Goal: Task Accomplishment & Management: Use online tool/utility

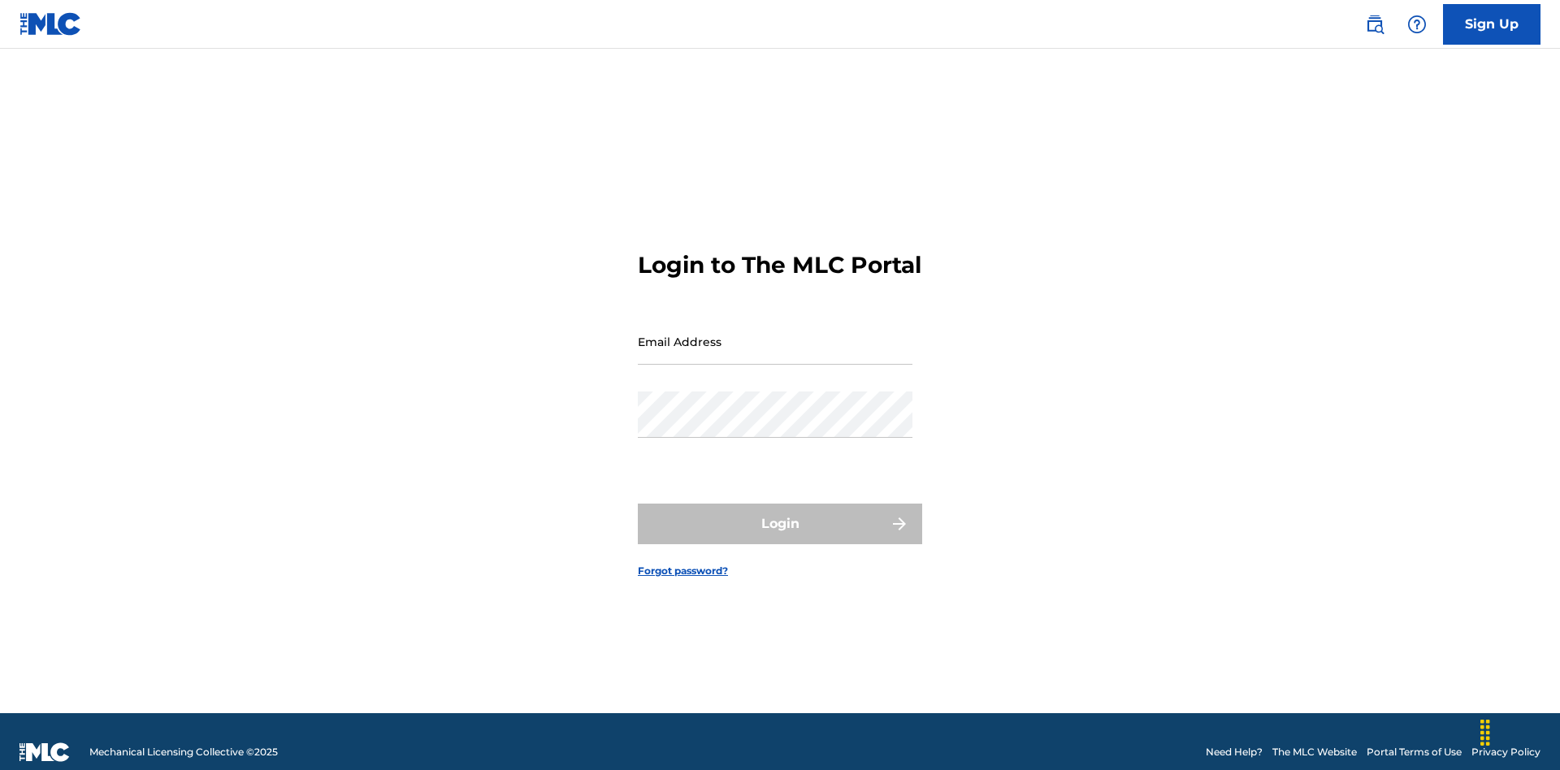
scroll to position [21, 0]
click at [775, 334] on input "Email Address" at bounding box center [775, 341] width 275 height 46
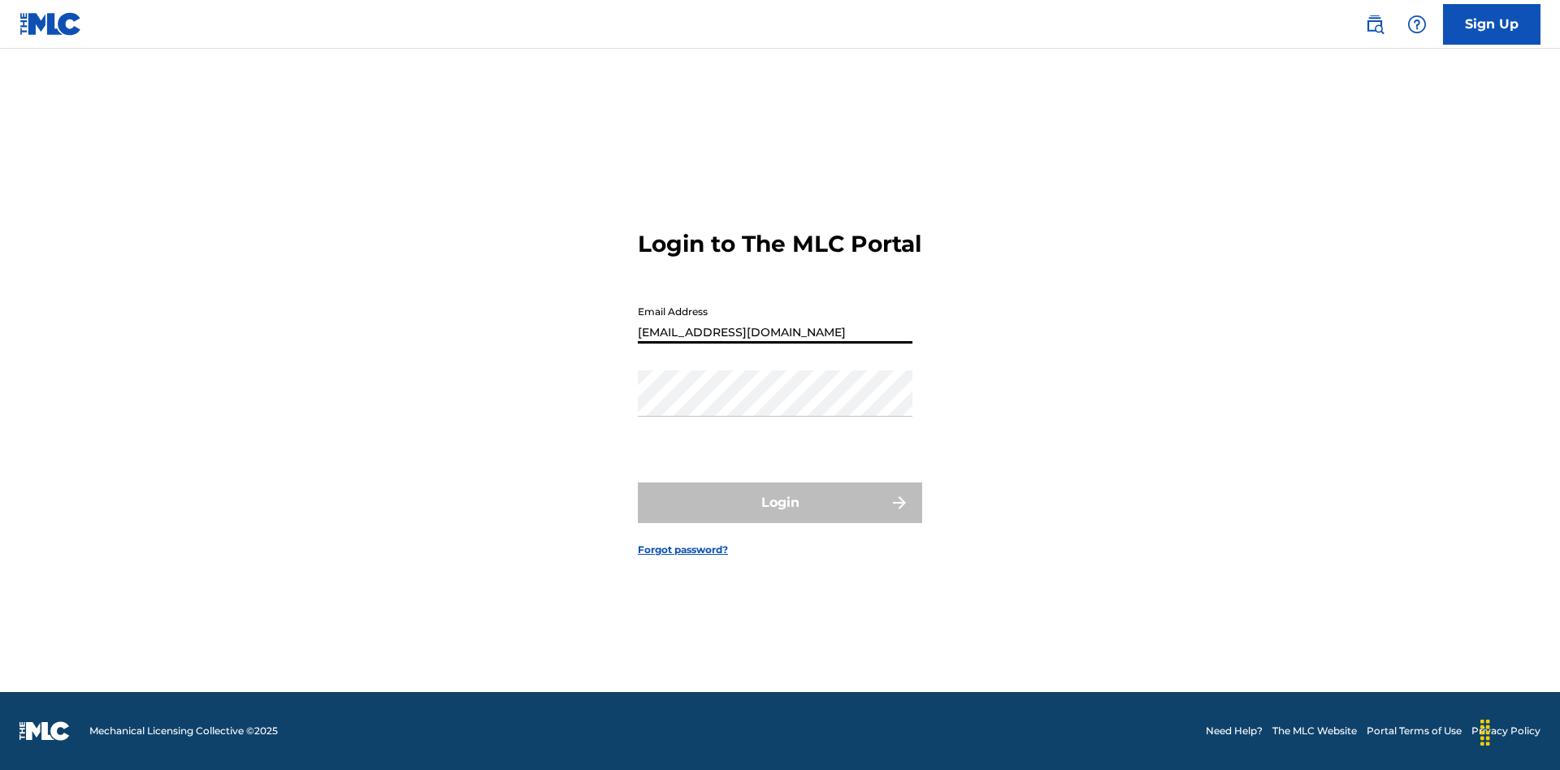
type input "Duke.McTesterson@gmail.com"
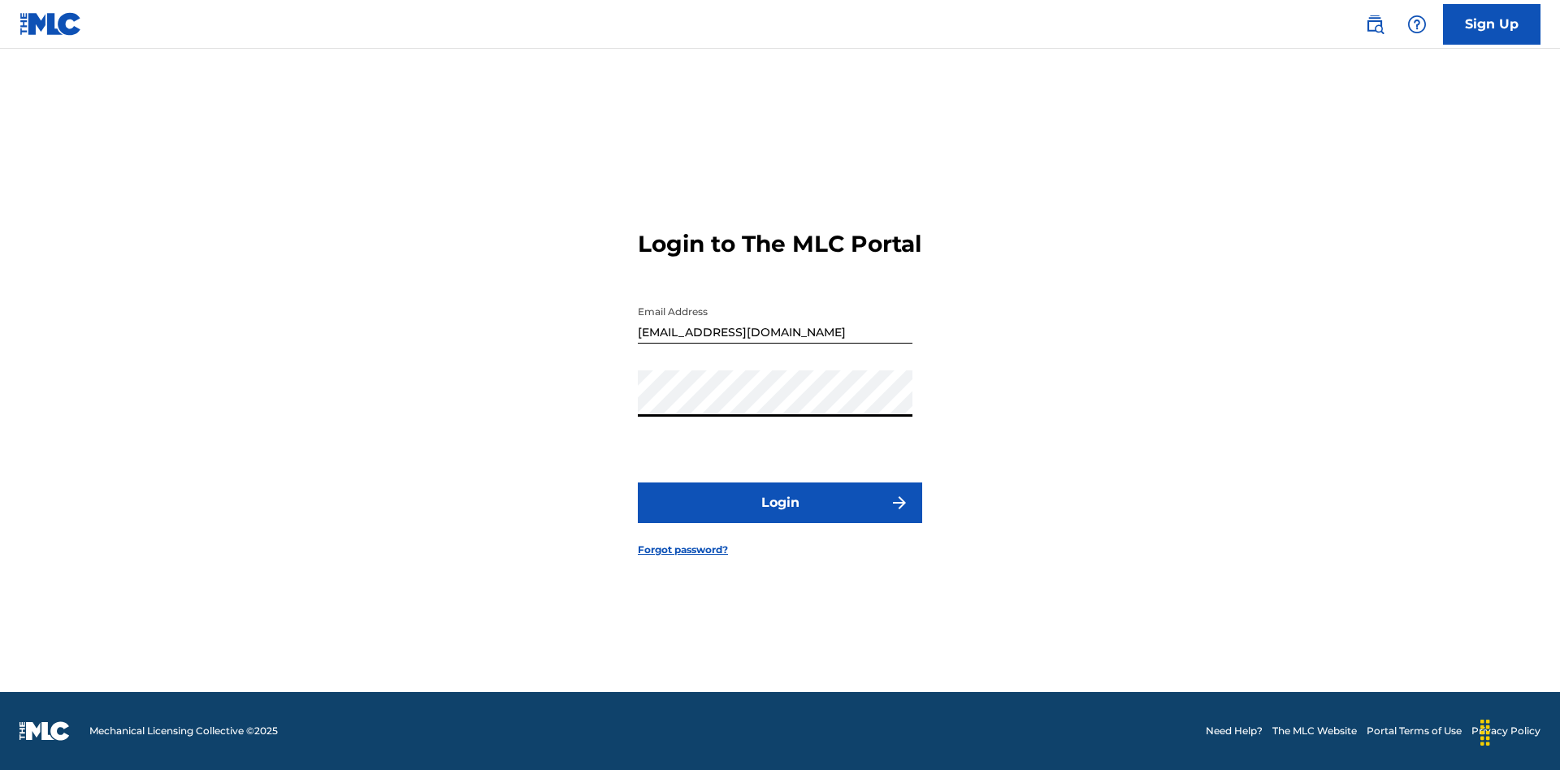
click at [780, 517] on button "Login" at bounding box center [780, 503] width 284 height 41
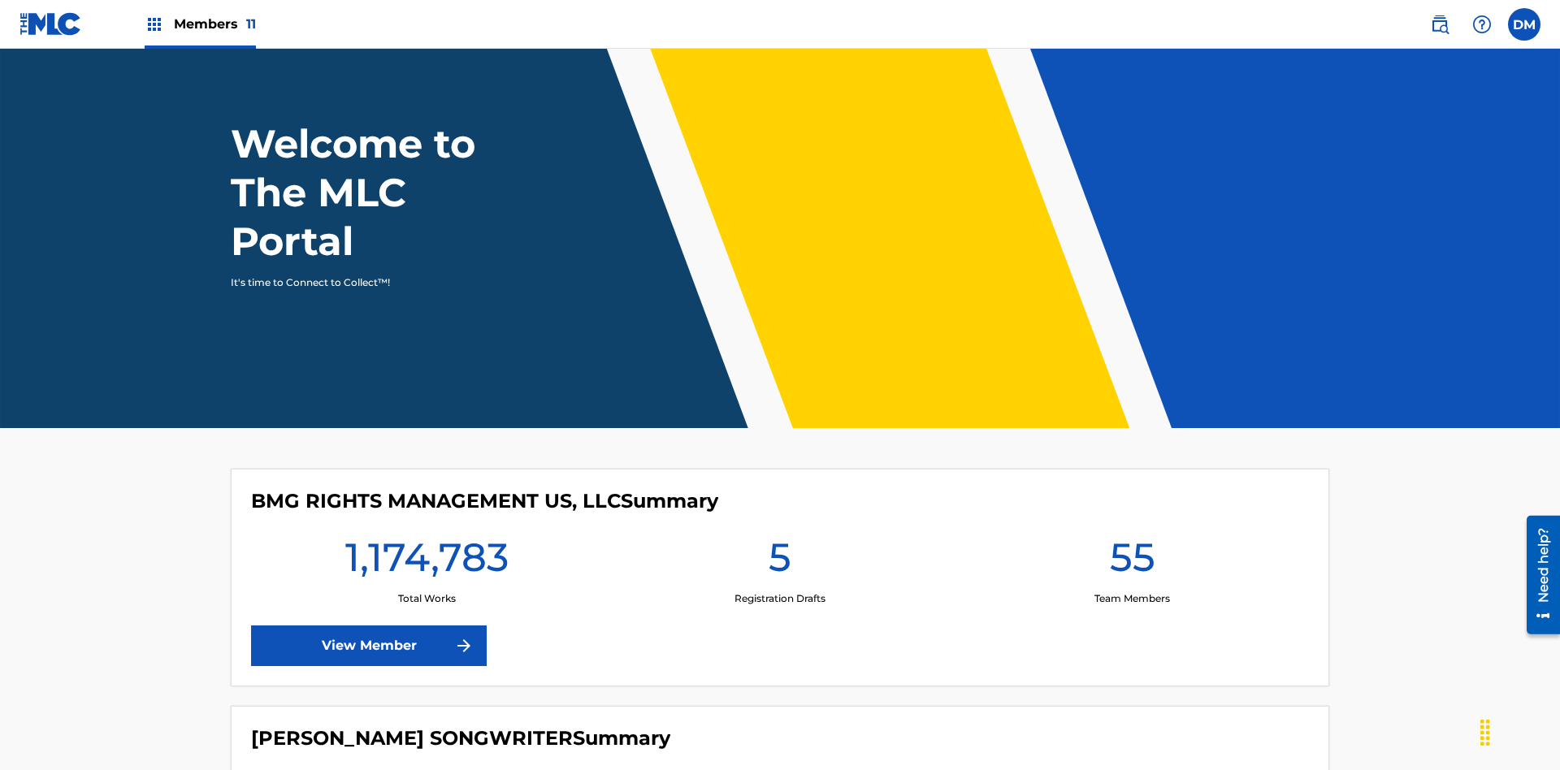
click at [200, 24] on span "Members 11" at bounding box center [215, 24] width 82 height 19
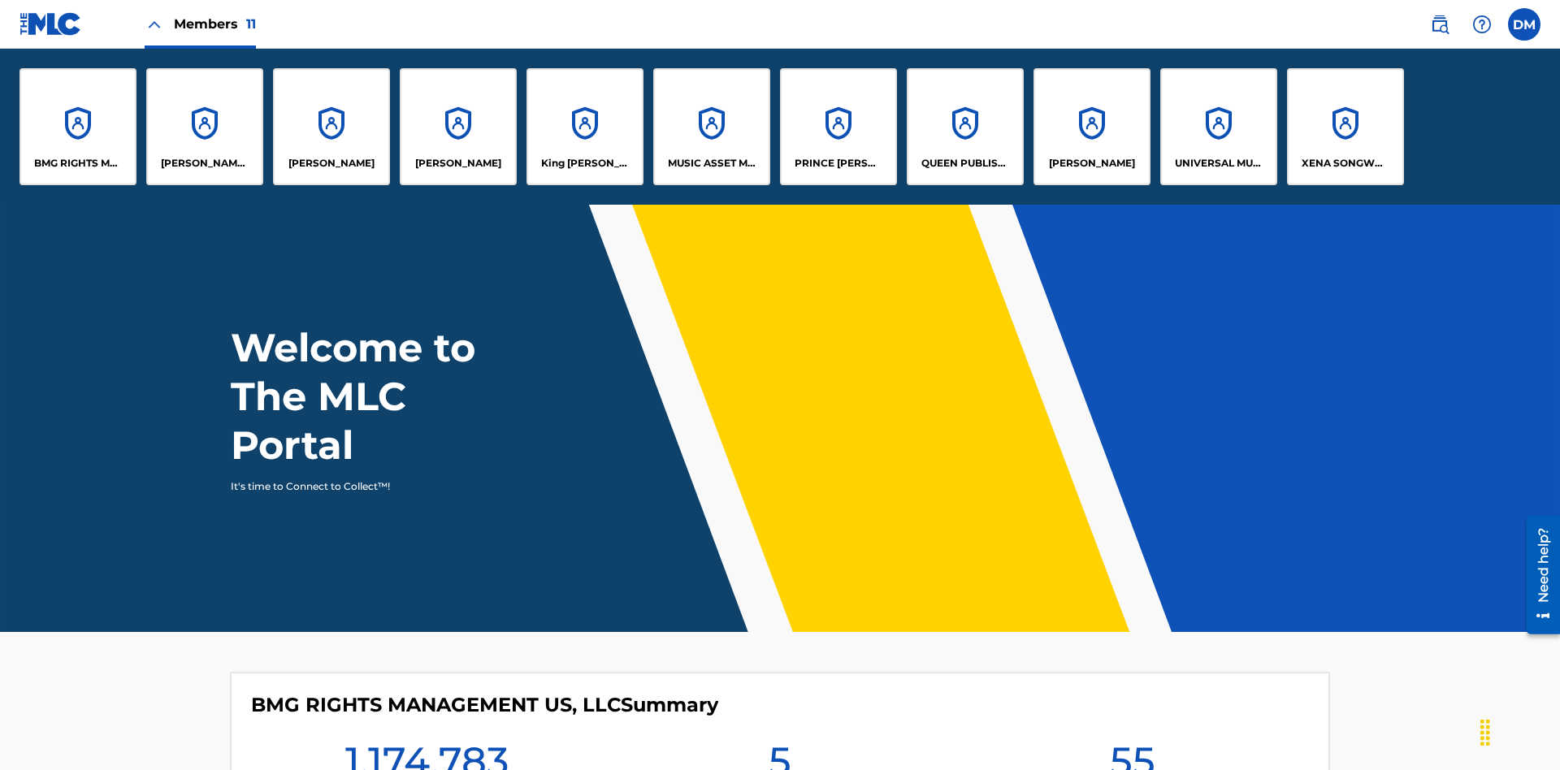
click at [584, 163] on p "King McTesterson" at bounding box center [585, 163] width 89 height 15
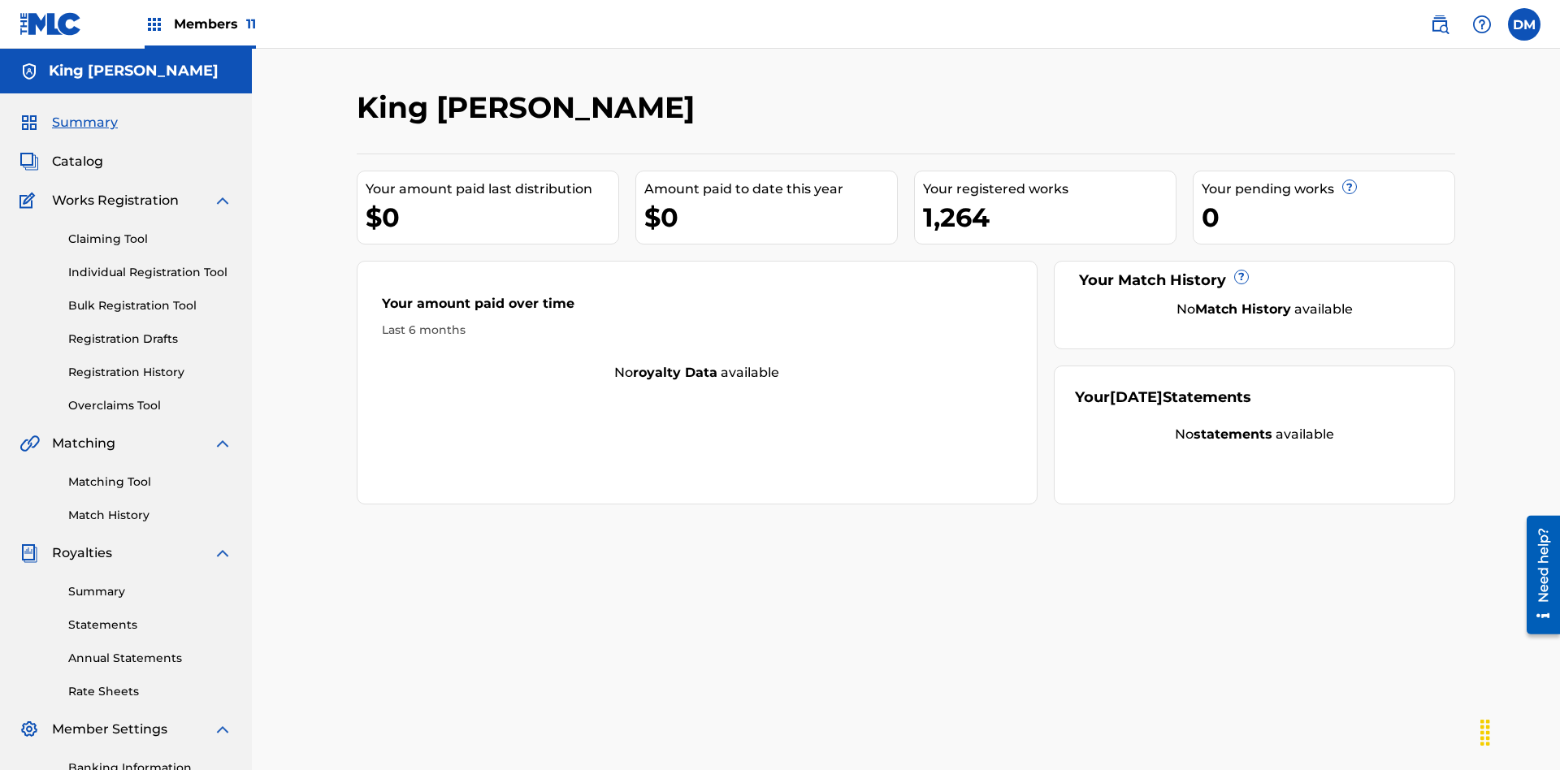
click at [150, 231] on link "Claiming Tool" at bounding box center [150, 239] width 164 height 17
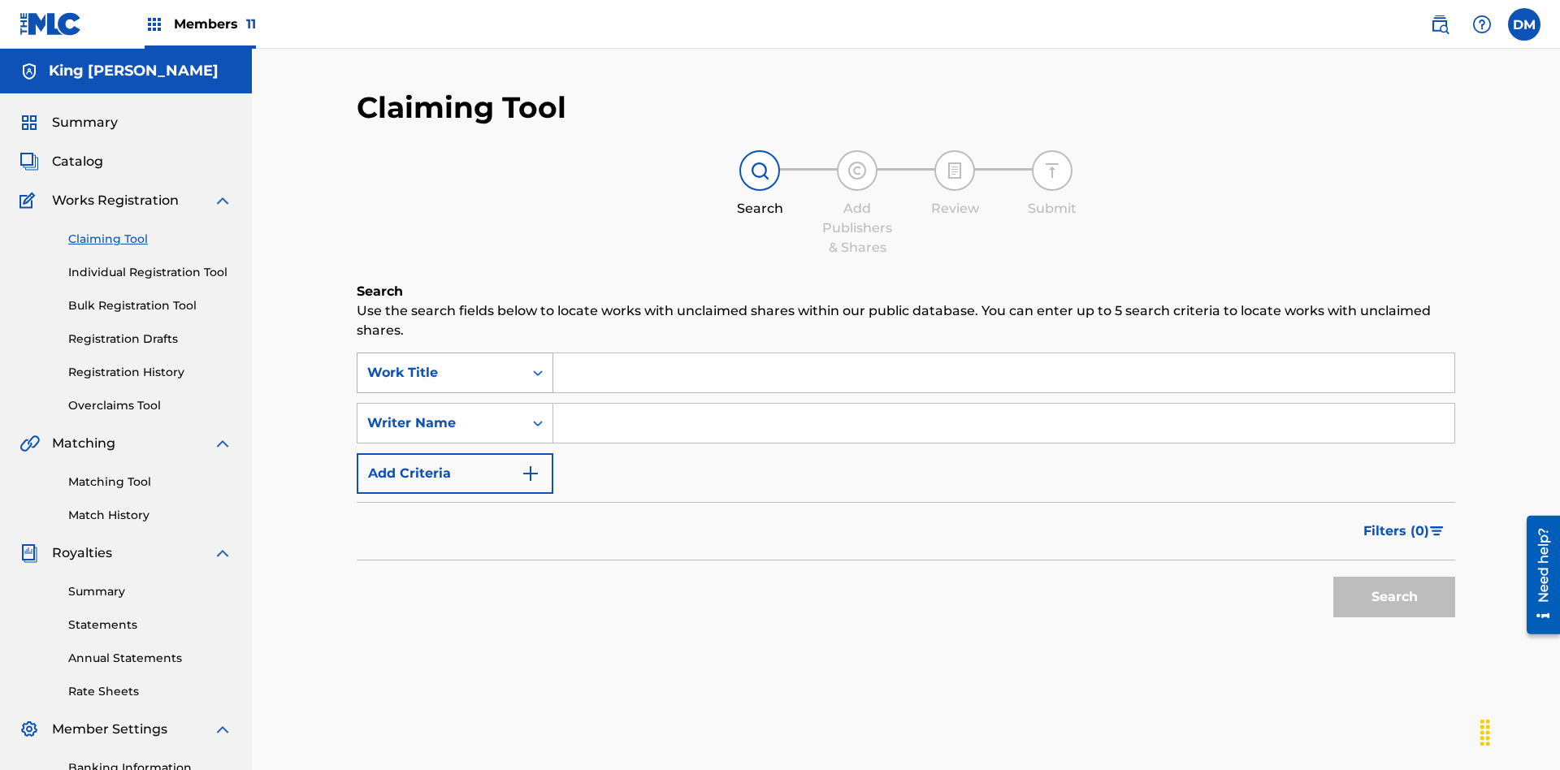
click at [440, 363] on div "Work Title" at bounding box center [440, 372] width 146 height 19
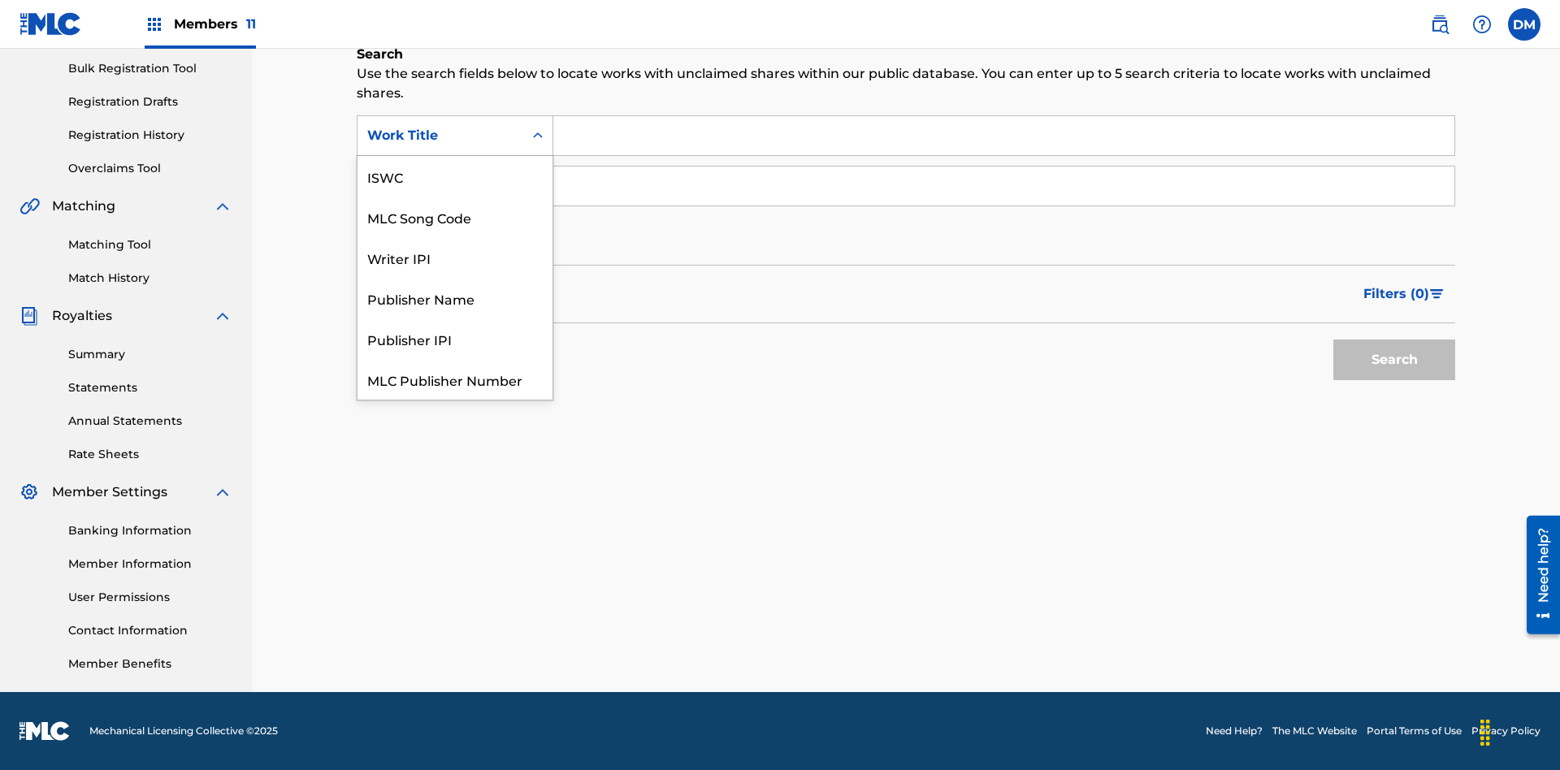
scroll to position [41, 0]
click at [455, 156] on div "ISWC" at bounding box center [454, 135] width 195 height 41
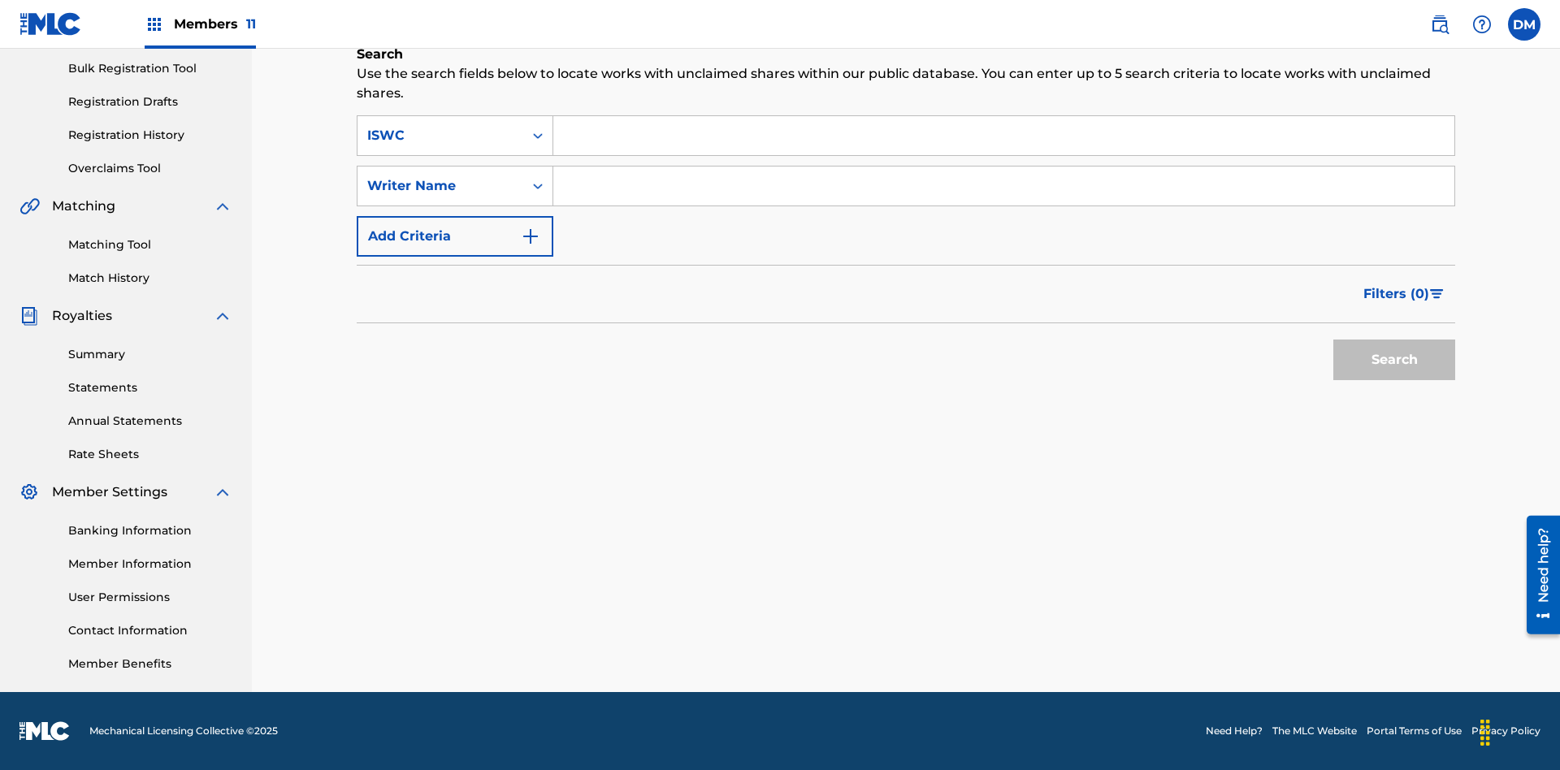
scroll to position [0, 0]
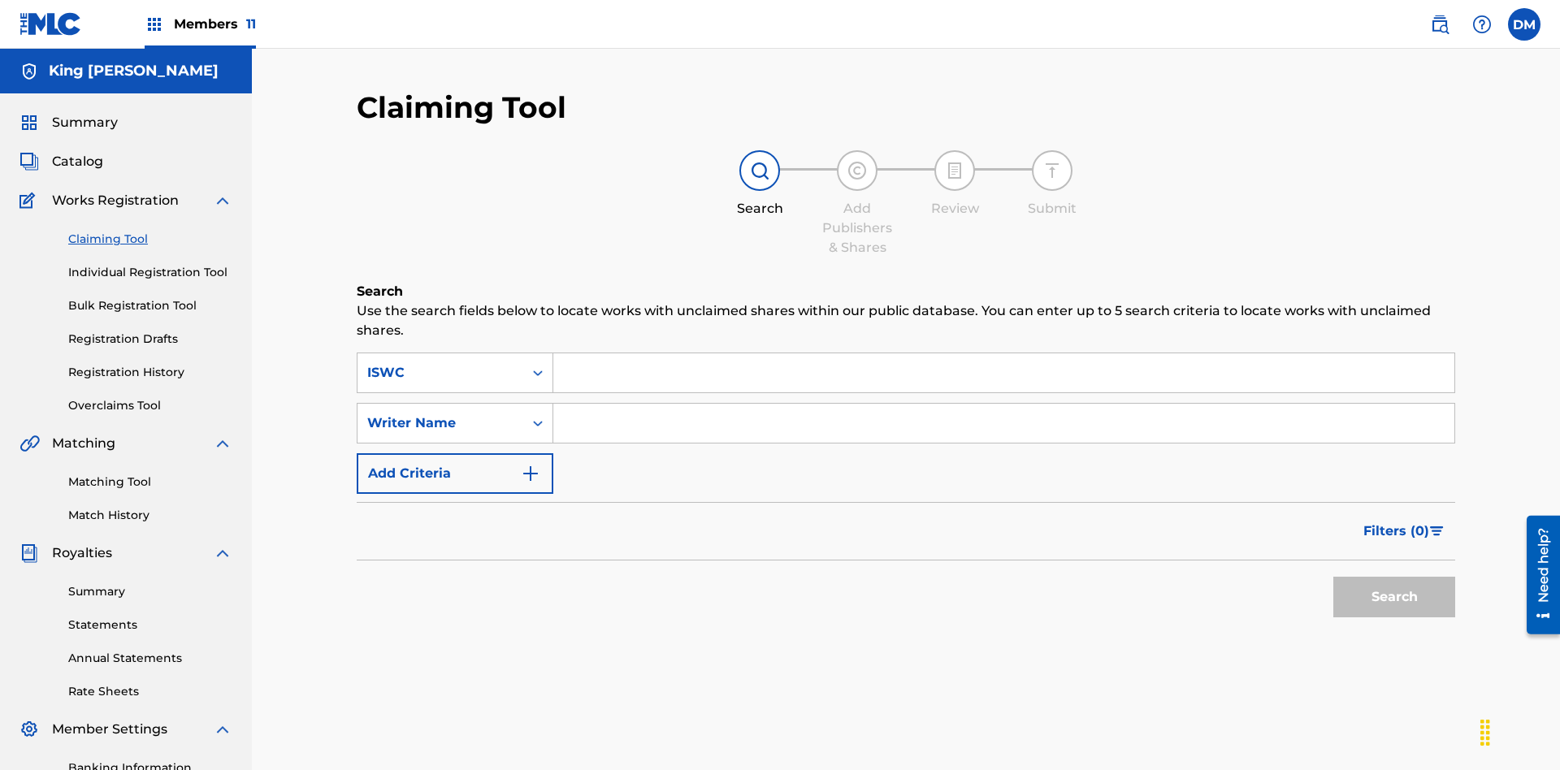
click at [1003, 353] on input "Search Form" at bounding box center [1003, 372] width 901 height 39
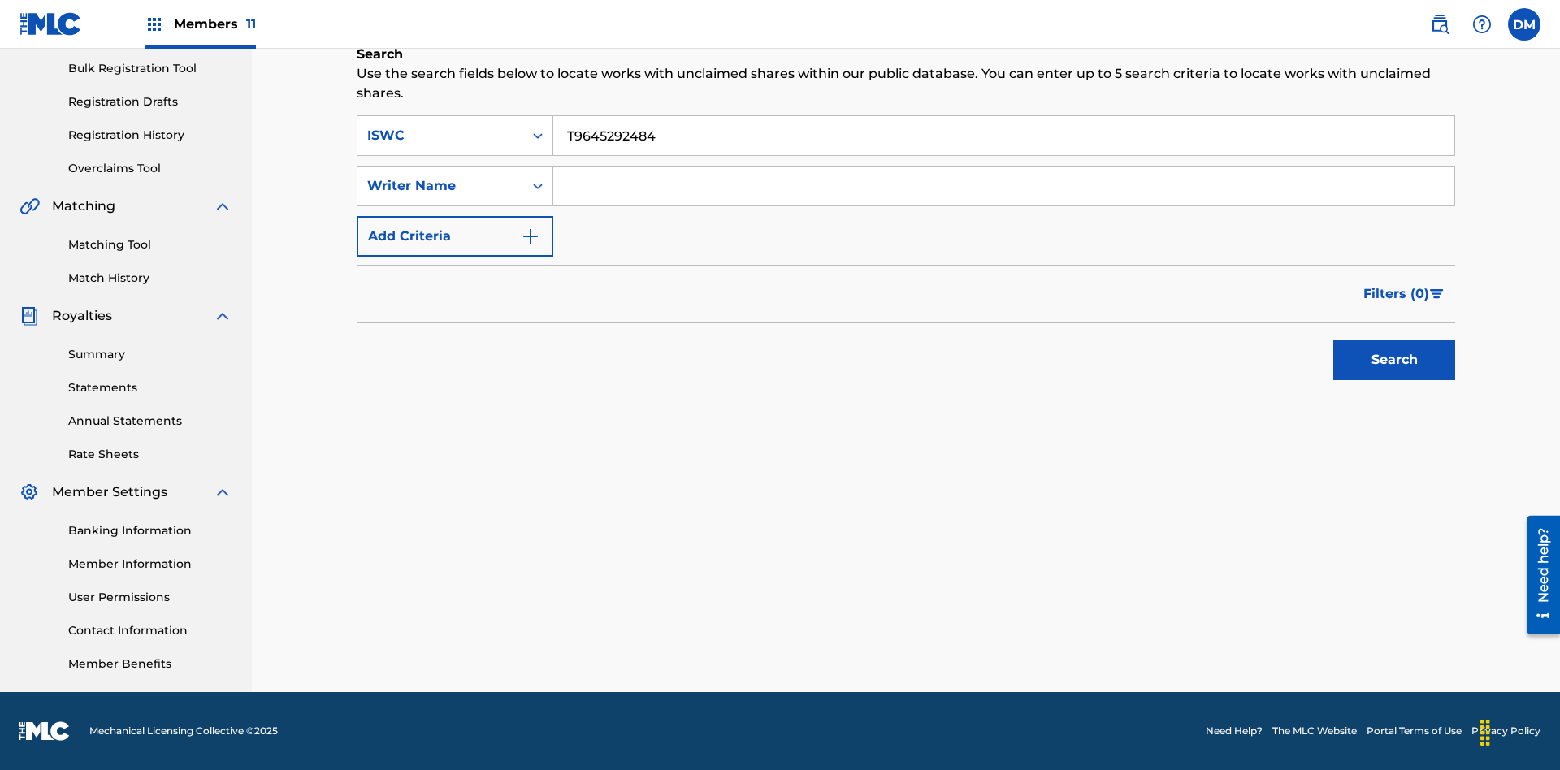
type input "T9645292484"
click at [1394, 360] on button "Search" at bounding box center [1394, 360] width 122 height 41
click at [1003, 136] on input "T9645292484" at bounding box center [1003, 135] width 901 height 39
click at [1003, 186] on input "Search Form" at bounding box center [1003, 186] width 901 height 39
type input "TOM ZACHARY SEBASTIAN POHJOLA"
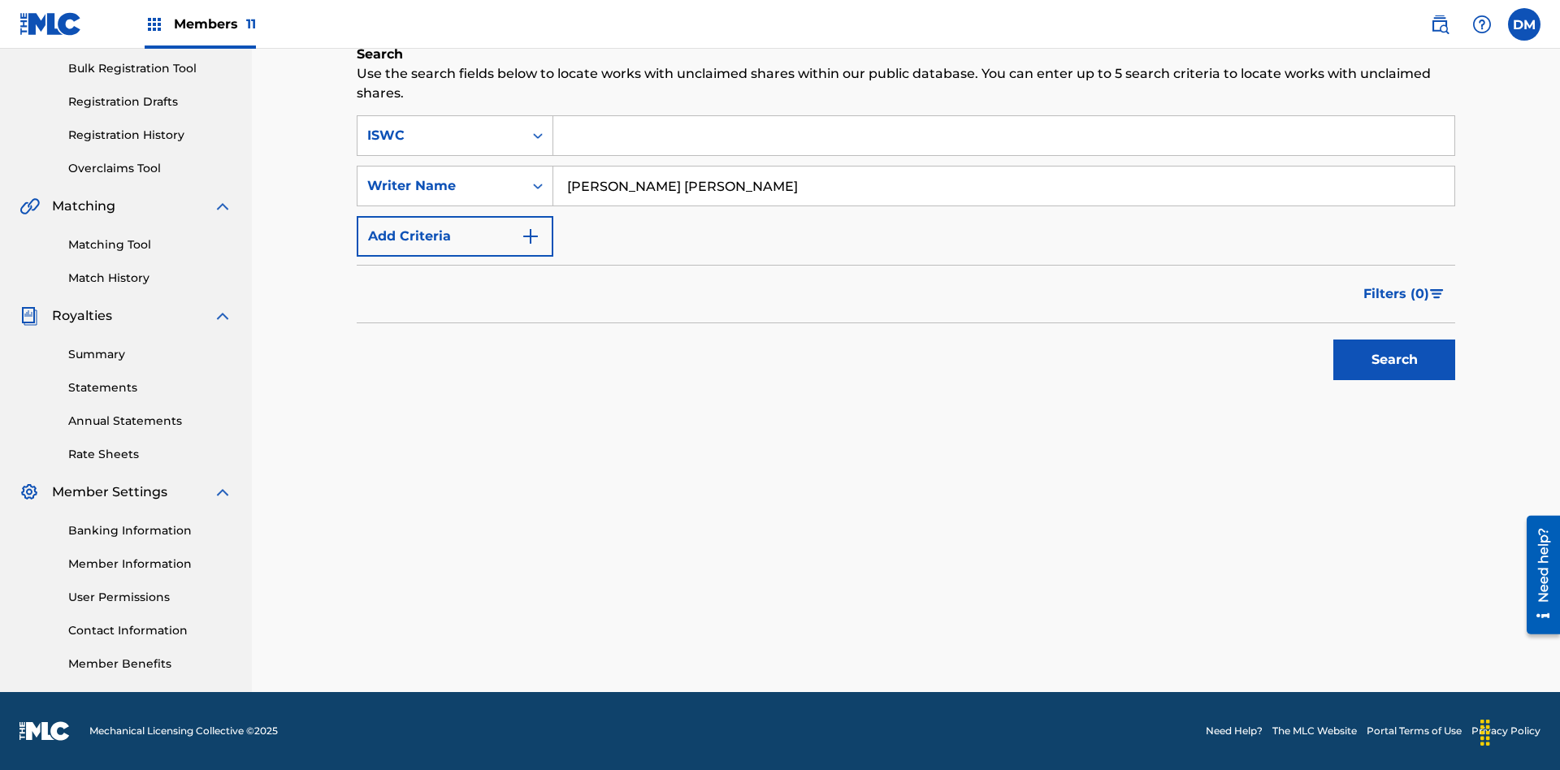
click at [1394, 360] on button "Search" at bounding box center [1394, 360] width 122 height 41
click at [1003, 167] on input "TOM ZACHARY SEBASTIAN POHJOLA" at bounding box center [1003, 186] width 901 height 39
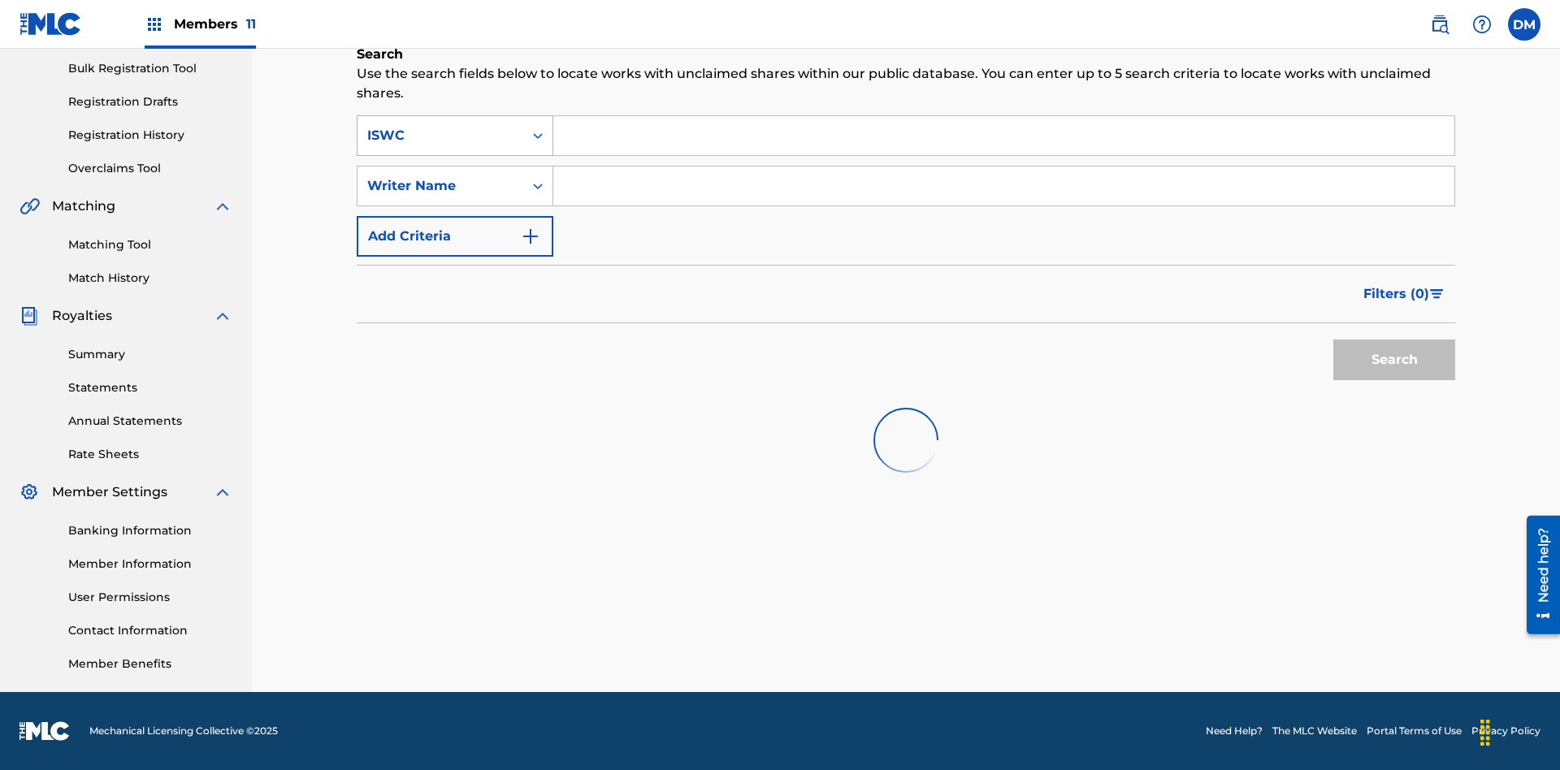
click at [440, 126] on div "ISWC" at bounding box center [440, 135] width 146 height 19
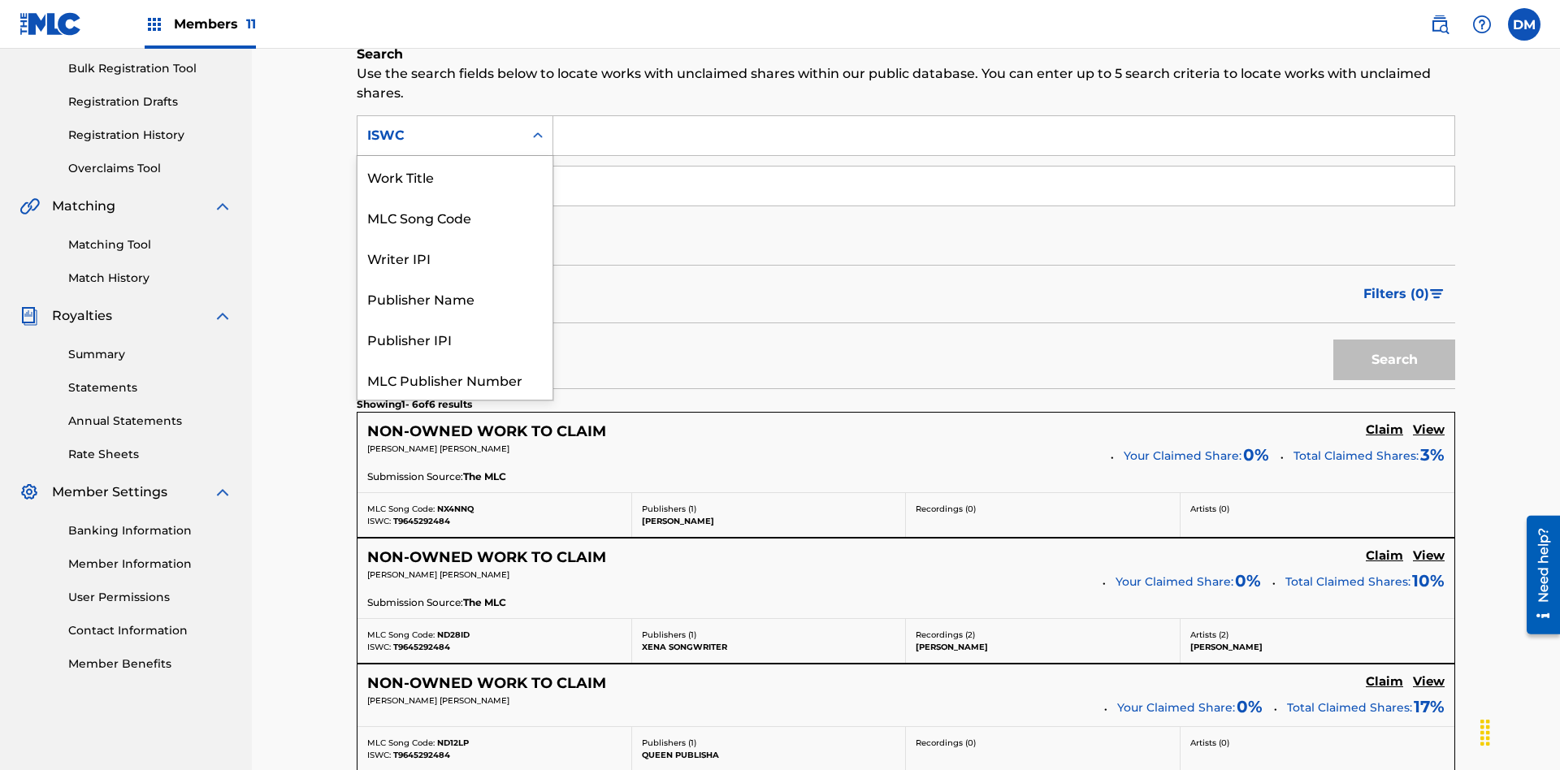
click at [455, 197] on div "Work Title" at bounding box center [454, 176] width 195 height 41
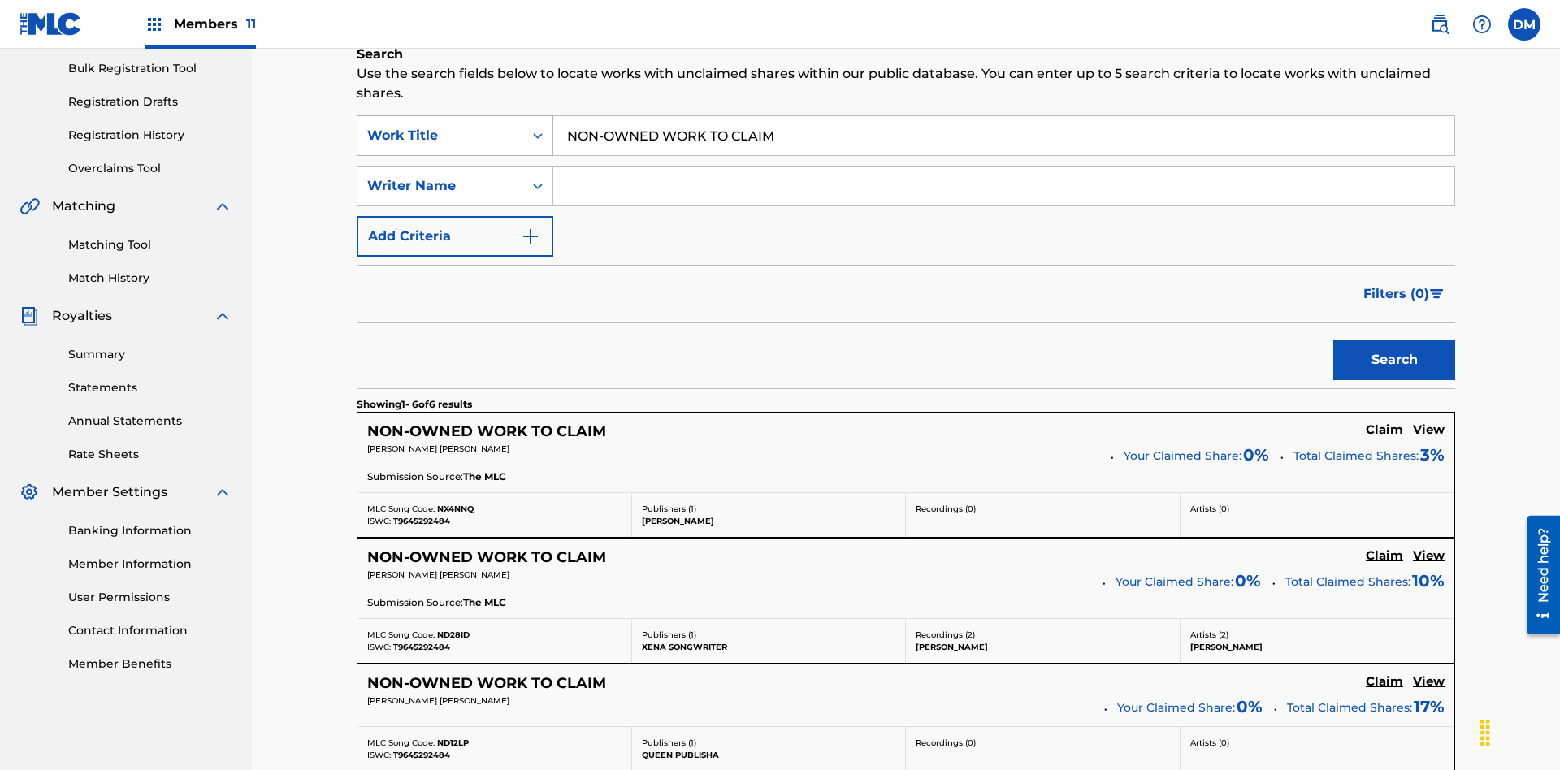
click at [1394, 340] on button "Search" at bounding box center [1394, 360] width 122 height 41
click at [1003, 117] on input "NON-OWNED WORK TO CLAIM" at bounding box center [1003, 135] width 901 height 39
click at [440, 126] on div "Work Title" at bounding box center [440, 135] width 146 height 19
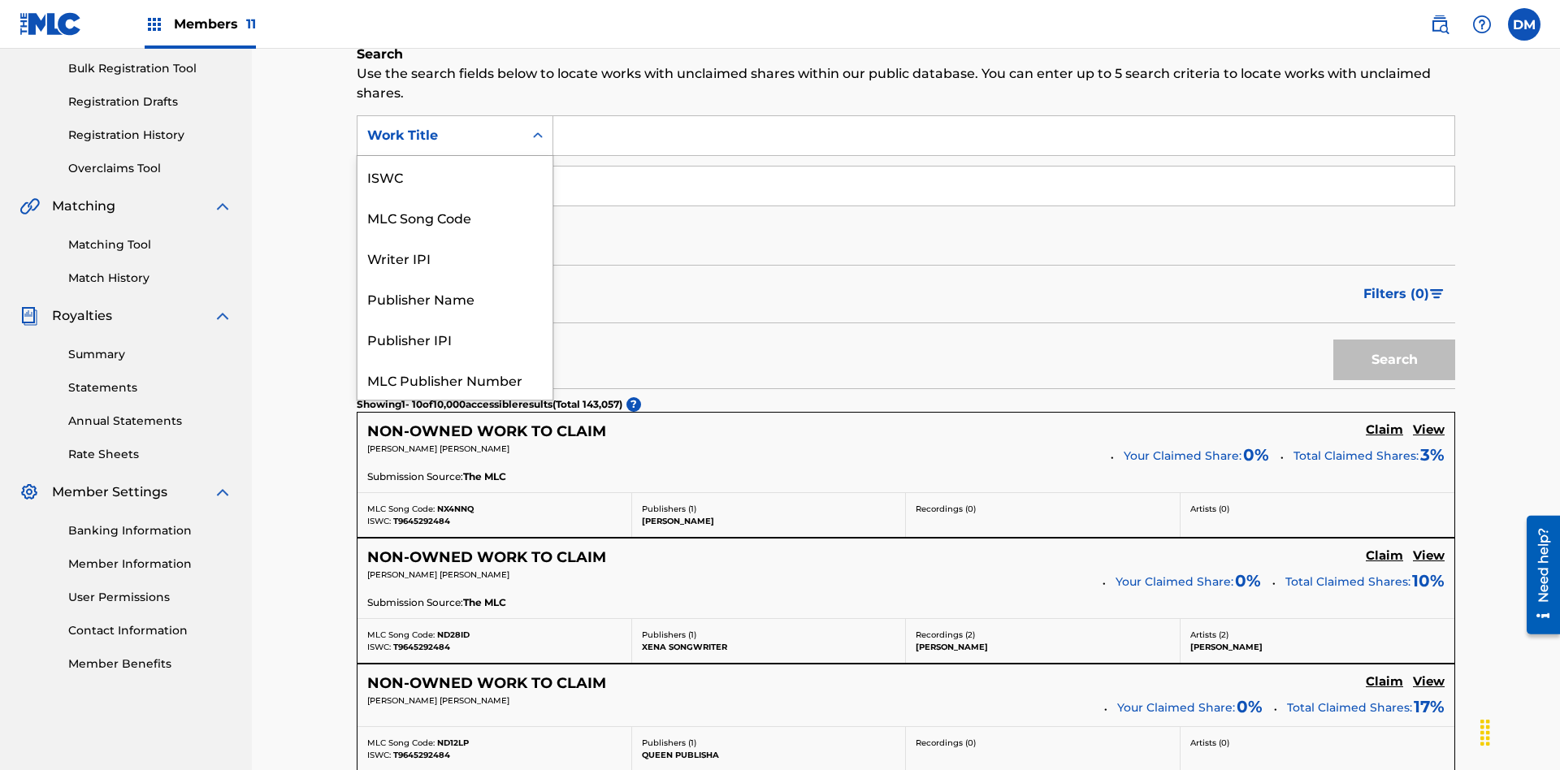
click at [455, 197] on div "MLC Song Code" at bounding box center [454, 217] width 195 height 41
click at [1394, 340] on button "Search" at bounding box center [1394, 360] width 122 height 41
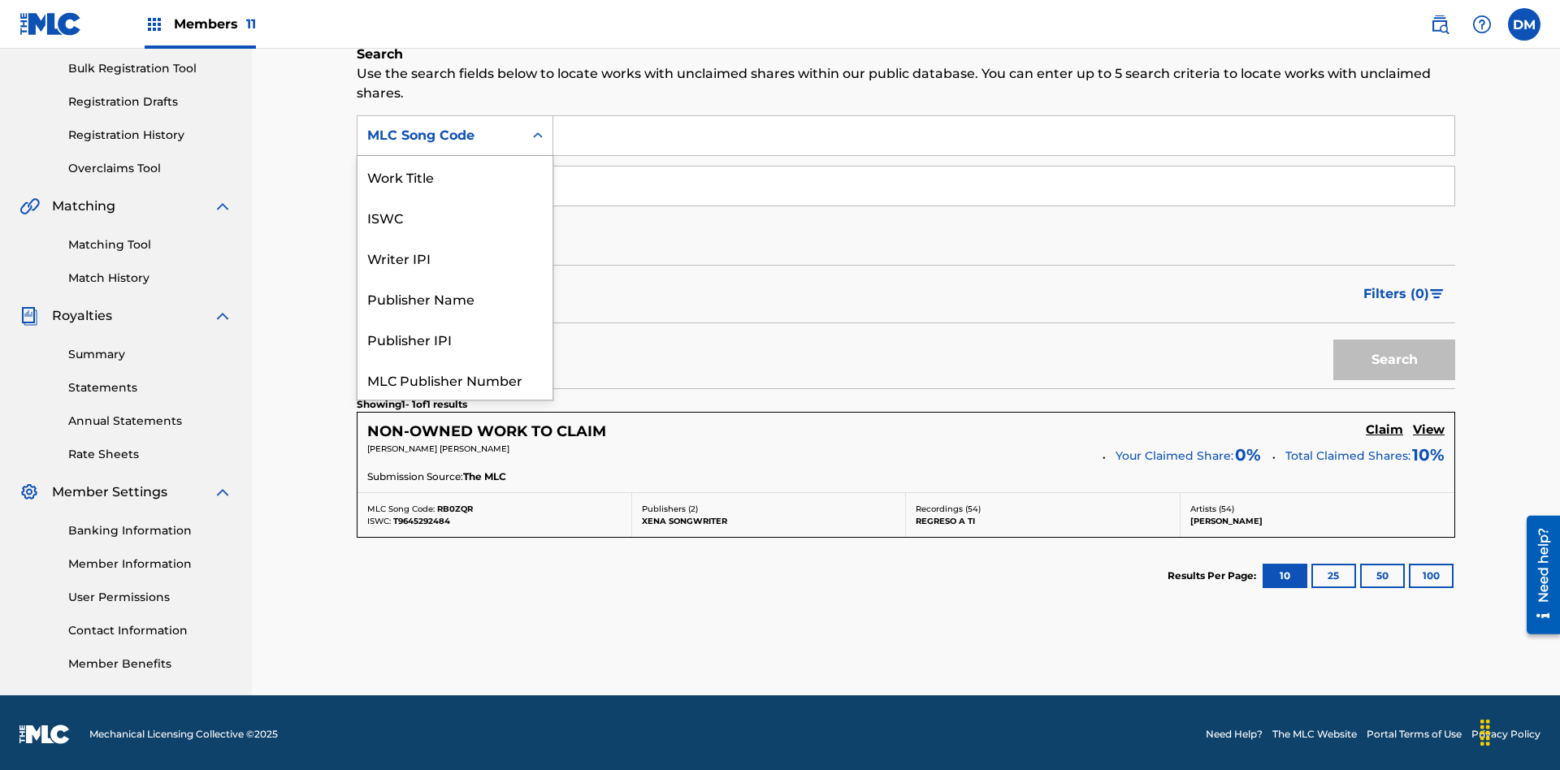
click at [455, 237] on div "Writer IPI" at bounding box center [454, 257] width 195 height 41
click at [1394, 357] on button "Search" at bounding box center [1394, 360] width 122 height 41
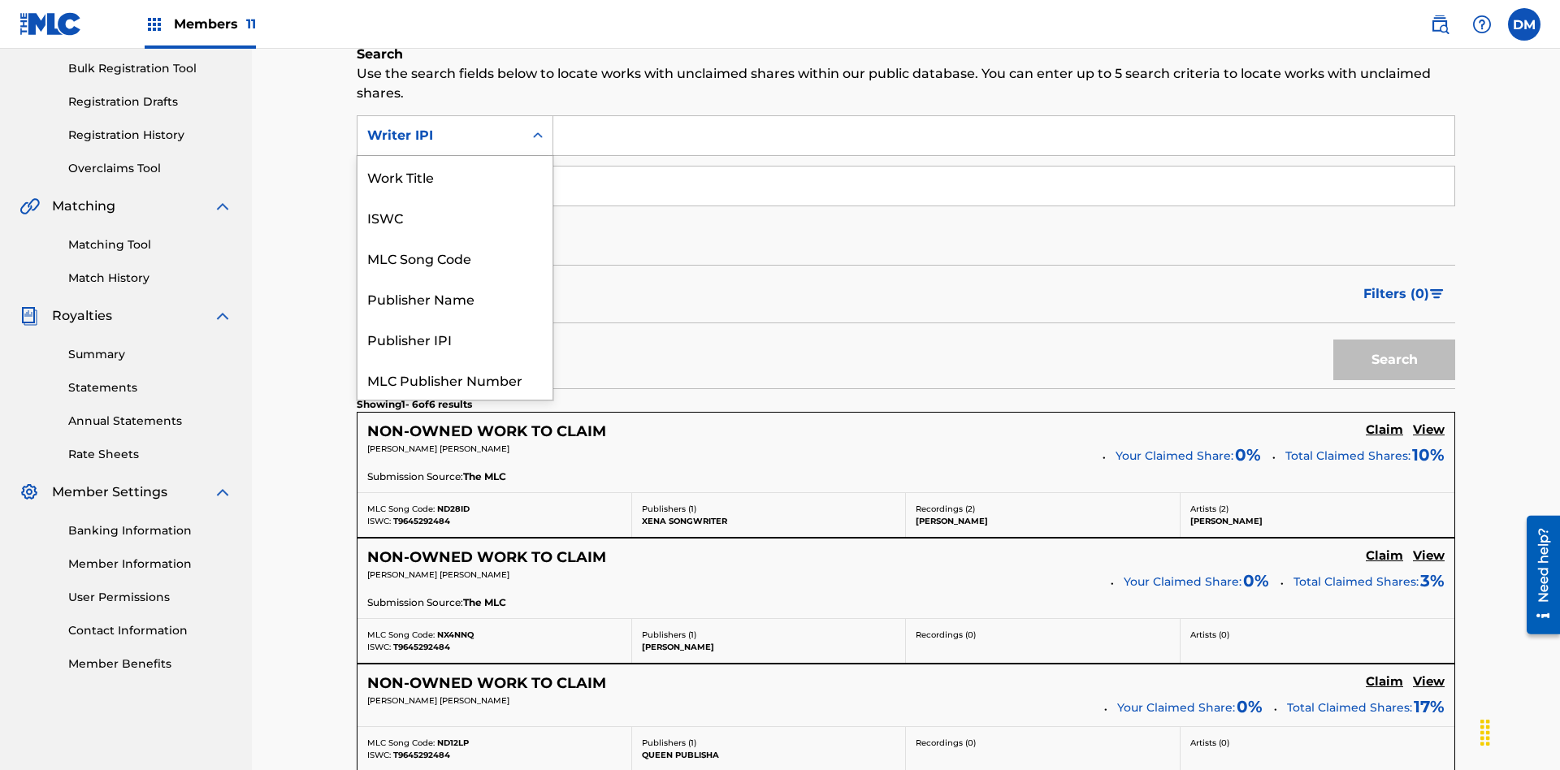
click at [455, 278] on div "Publisher Name" at bounding box center [454, 298] width 195 height 41
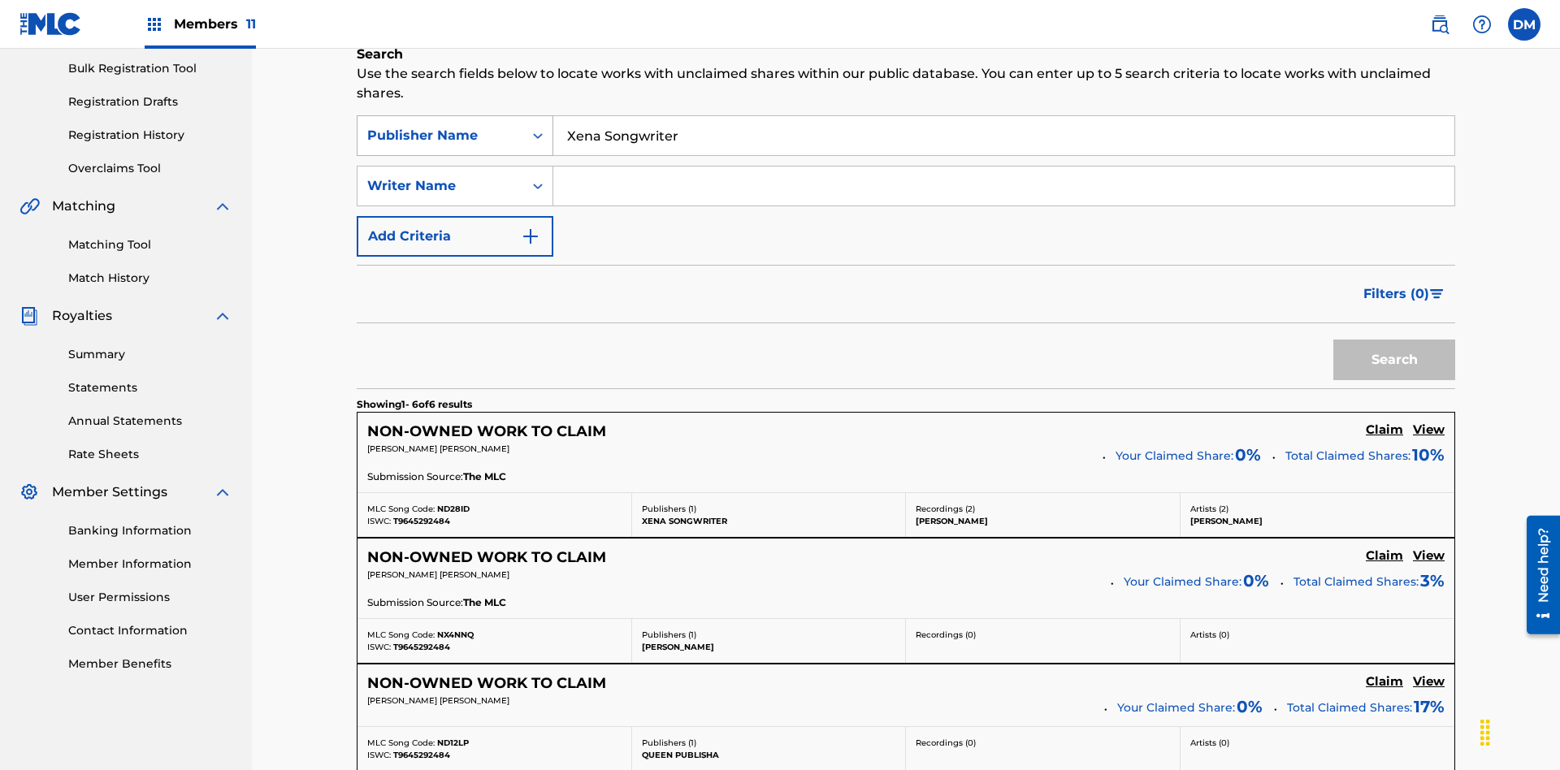
click at [1394, 340] on button "Search" at bounding box center [1394, 360] width 122 height 41
click at [1003, 117] on input "Xena Songwriter" at bounding box center [1003, 135] width 901 height 39
click at [440, 126] on div "Publisher Name" at bounding box center [440, 135] width 146 height 19
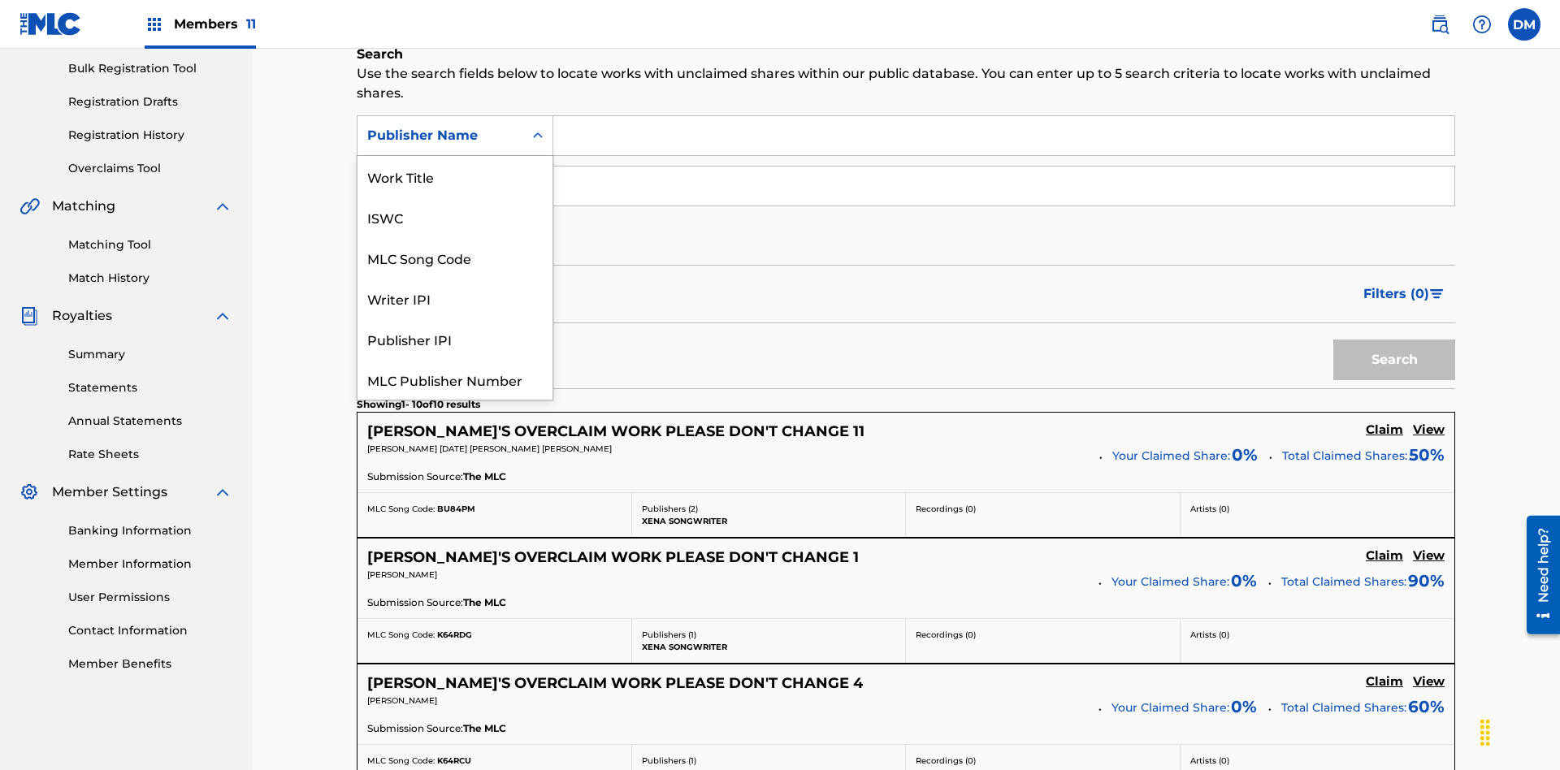
click at [455, 318] on div "Publisher IPI" at bounding box center [454, 338] width 195 height 41
click at [1394, 340] on button "Search" at bounding box center [1394, 360] width 122 height 41
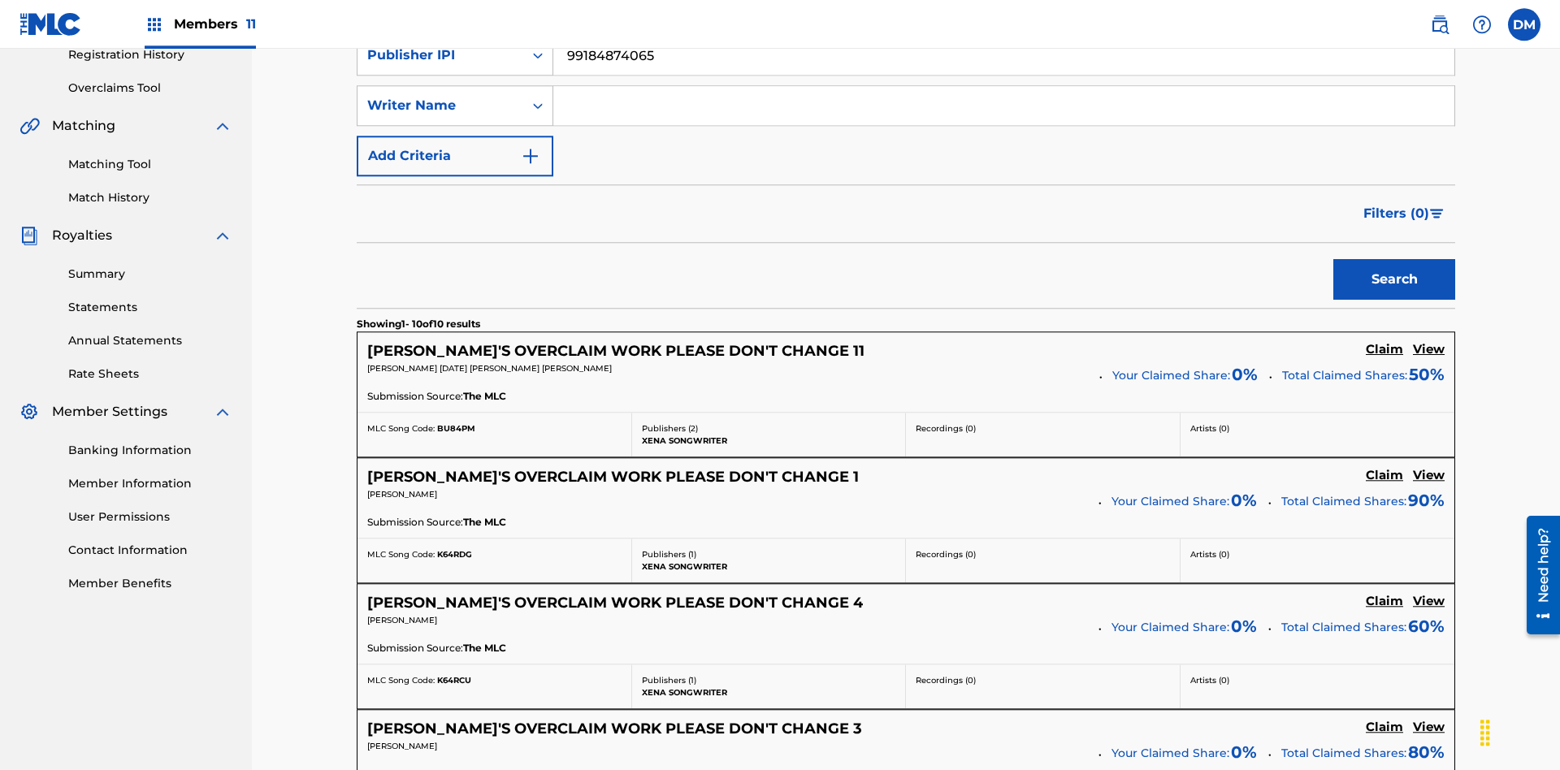
click at [1003, 75] on input "99184874065" at bounding box center [1003, 55] width 901 height 39
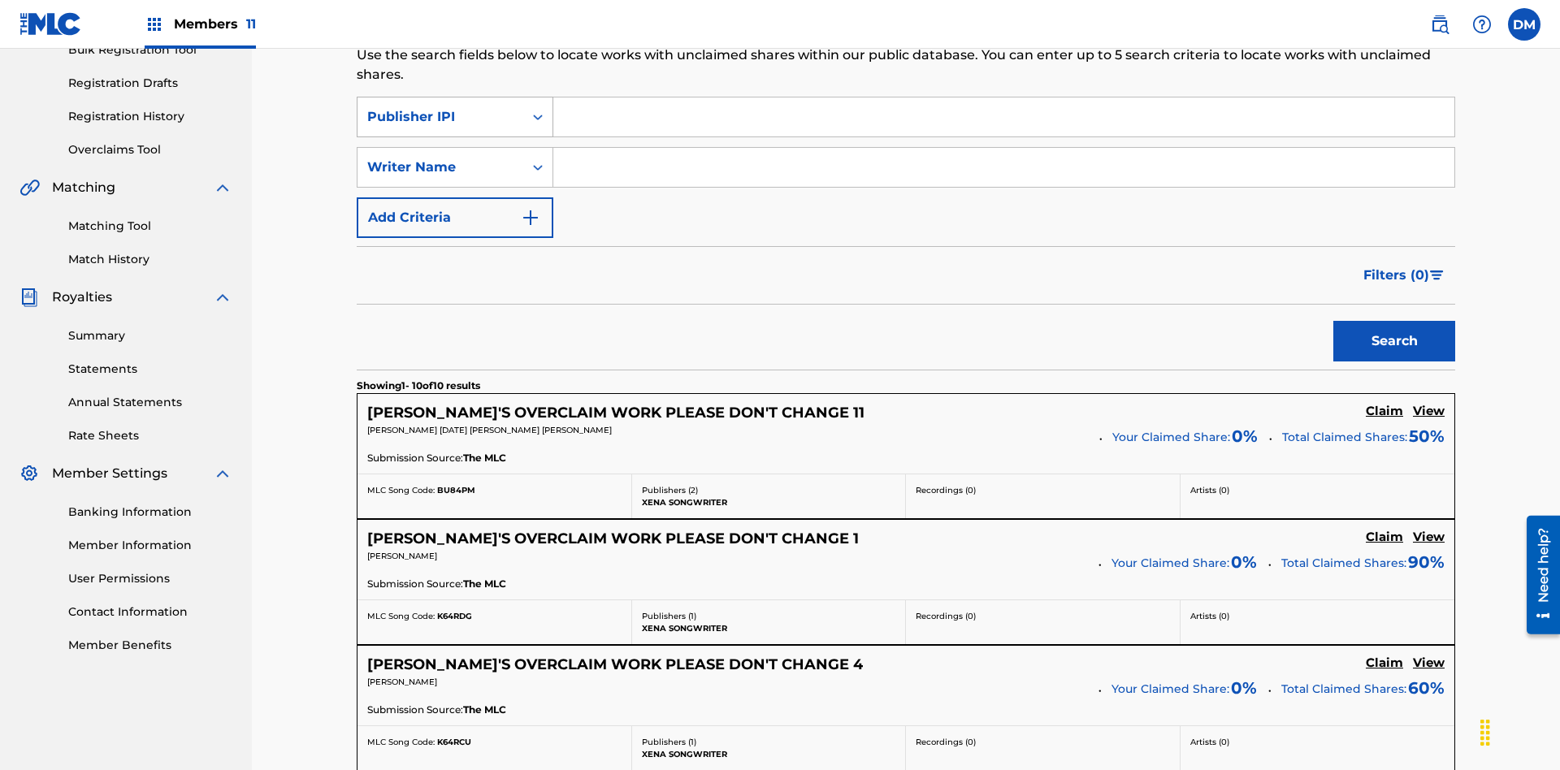
click at [440, 107] on div "Publisher IPI" at bounding box center [440, 116] width 146 height 19
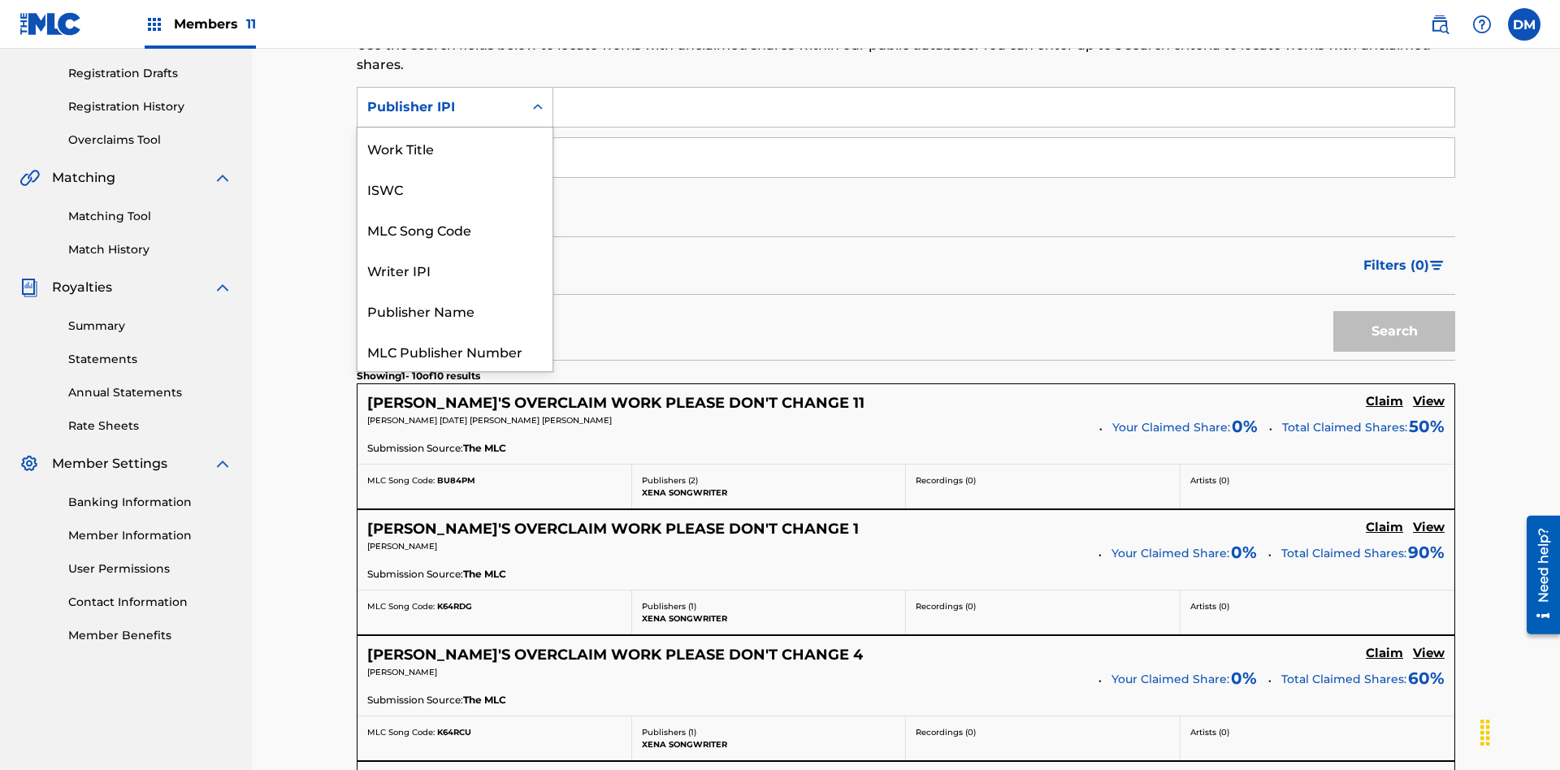
scroll to position [41, 0]
click at [455, 310] on div "MLC Publisher Number" at bounding box center [454, 310] width 195 height 41
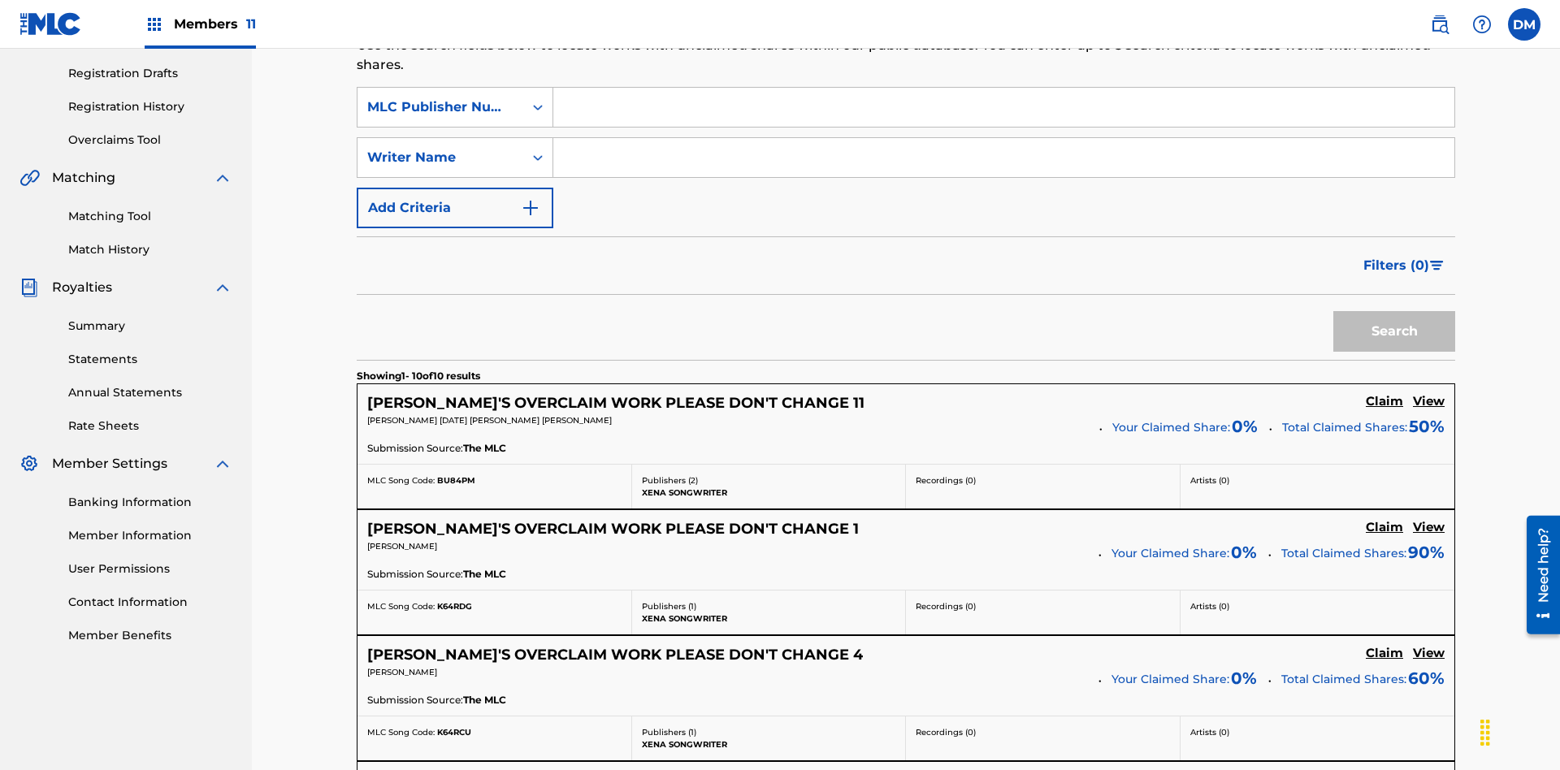
click at [1003, 117] on input "Search Form" at bounding box center [1003, 107] width 901 height 39
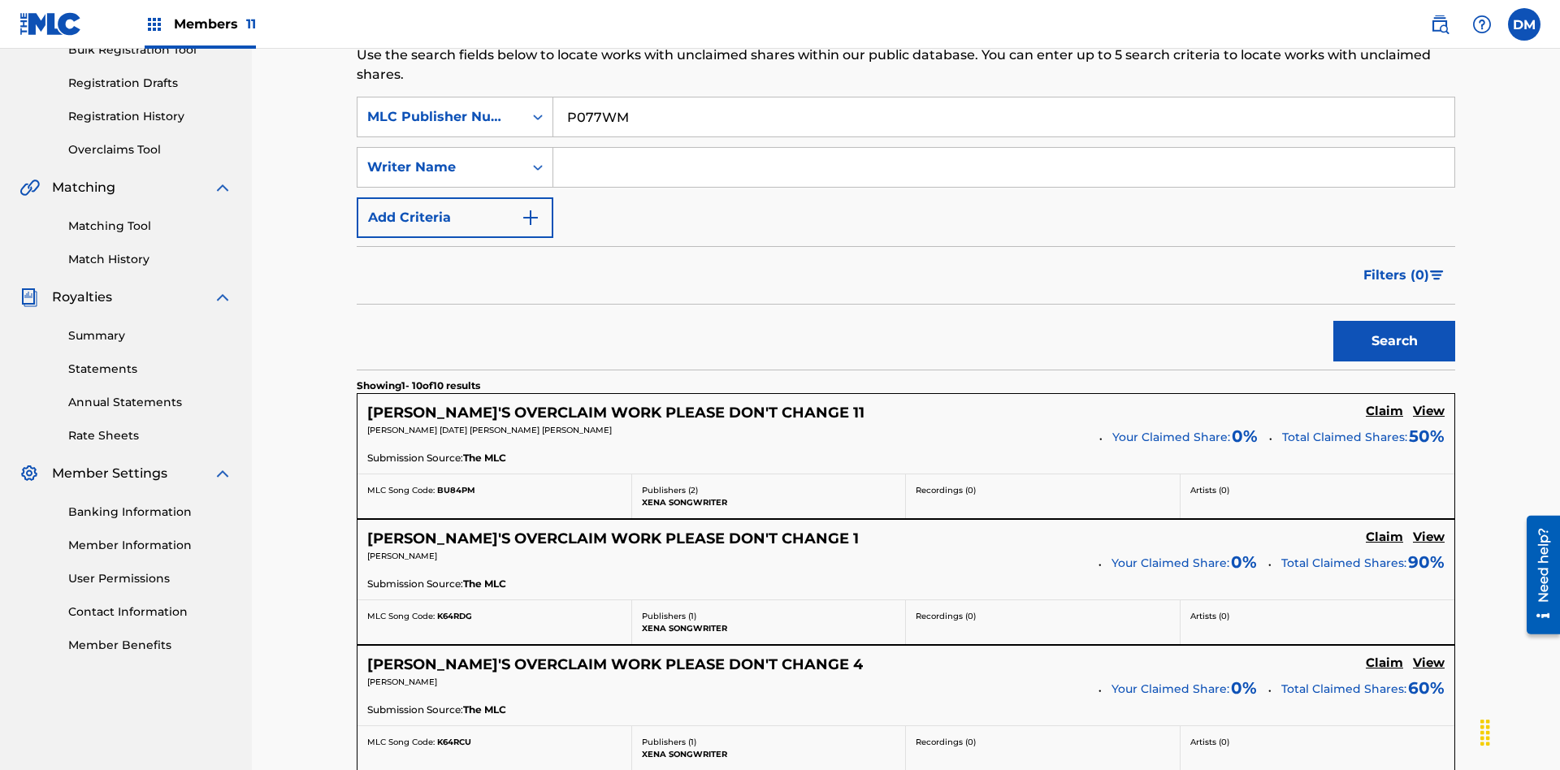
type input "P077WM"
click at [1394, 321] on button "Search" at bounding box center [1394, 341] width 122 height 41
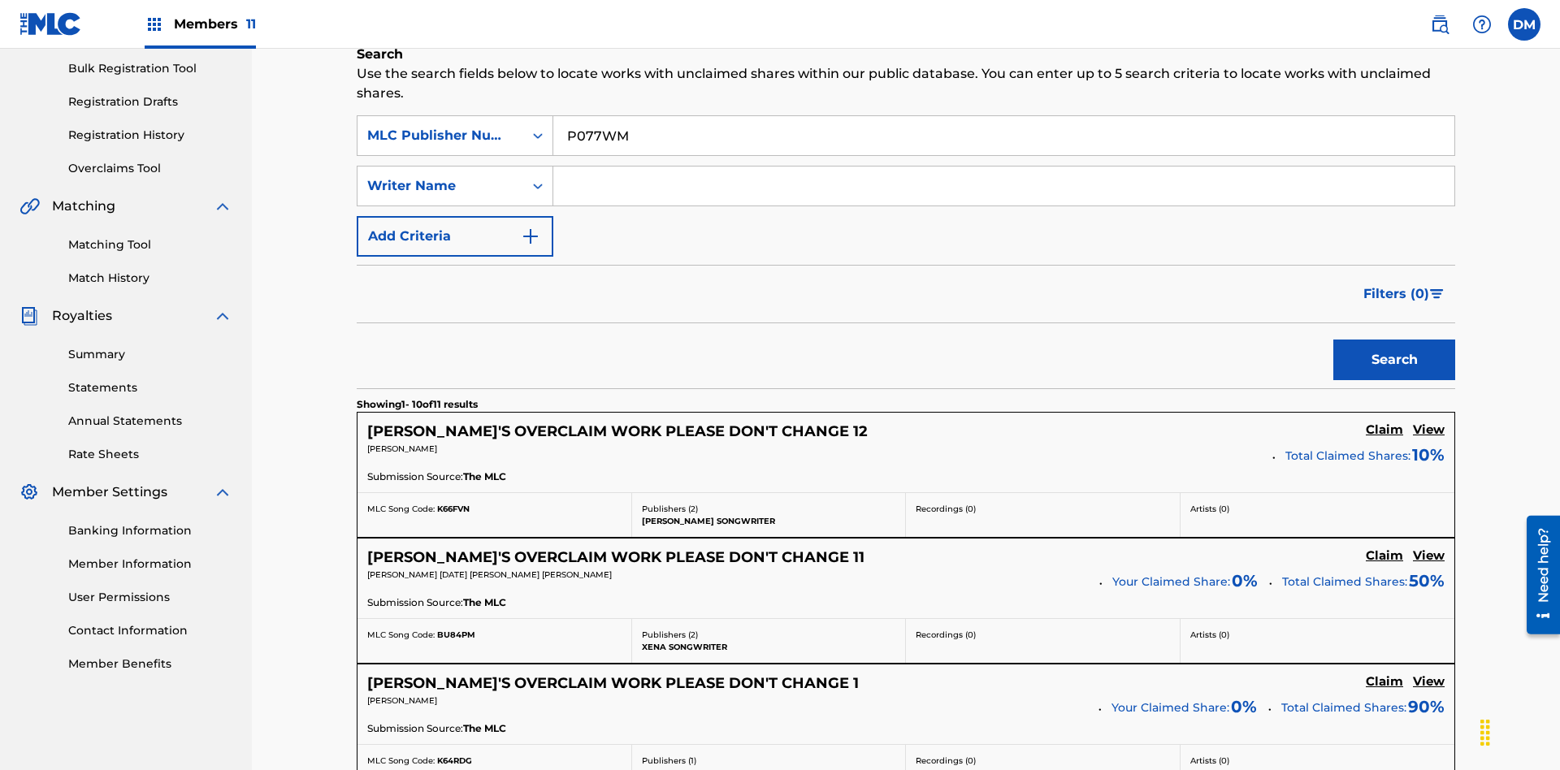
click at [1003, 117] on input "P077WM" at bounding box center [1003, 135] width 901 height 39
click at [455, 216] on button "Add Criteria" at bounding box center [455, 236] width 197 height 41
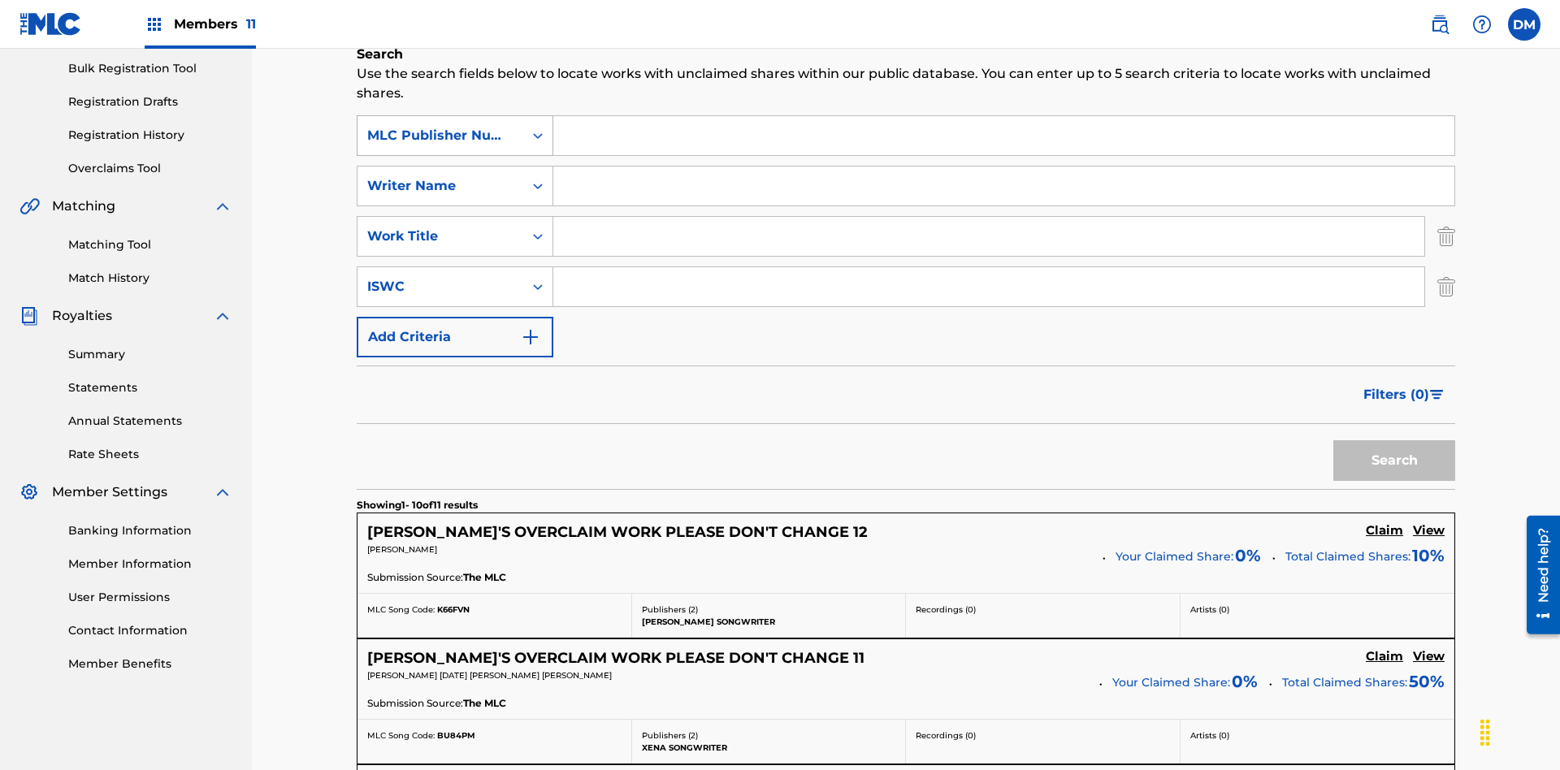
click at [455, 317] on button "Add Criteria" at bounding box center [455, 337] width 197 height 41
click at [440, 126] on div "MLC Publisher Number" at bounding box center [440, 135] width 146 height 19
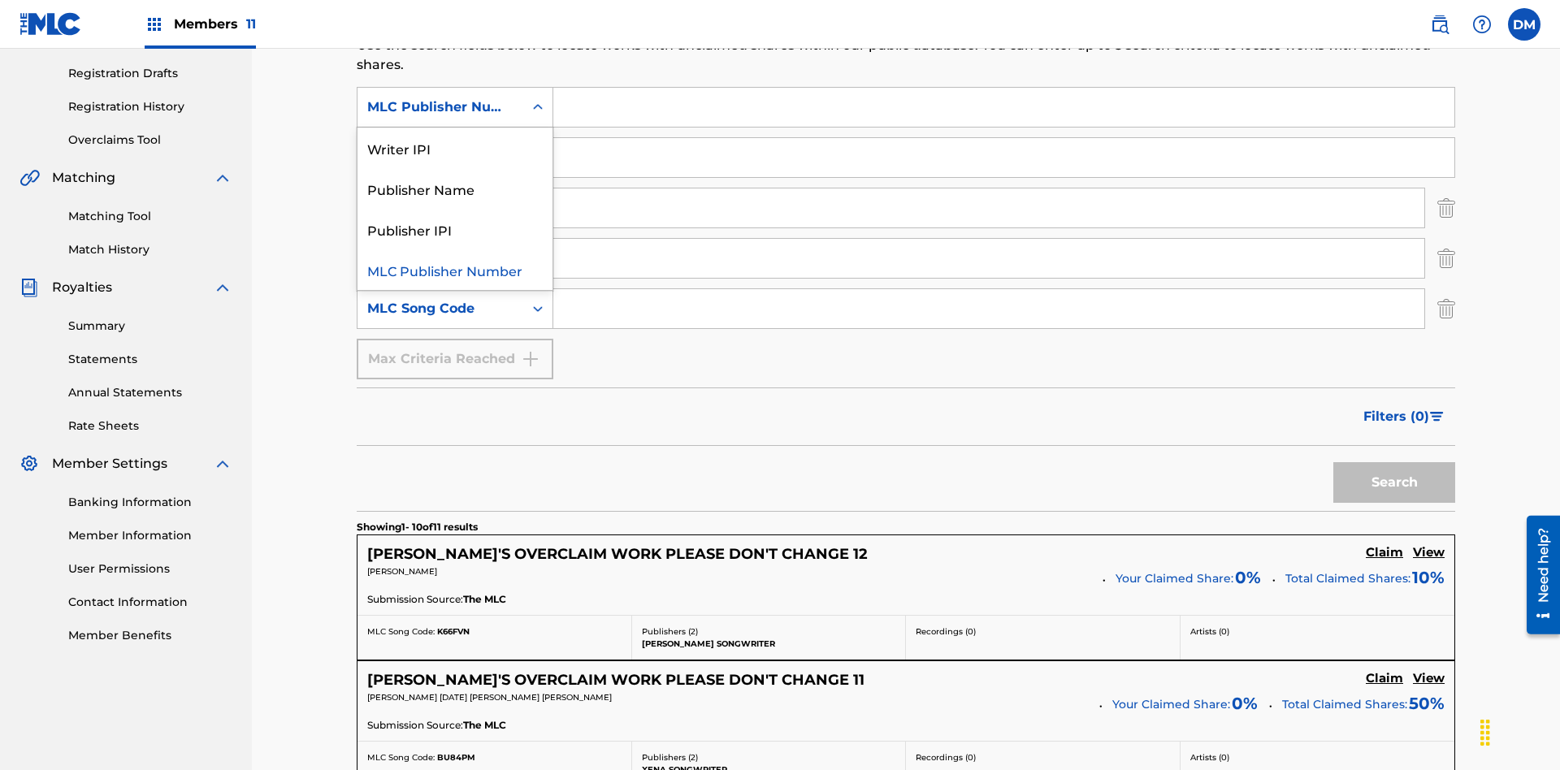
click at [455, 188] on div "Publisher Name" at bounding box center [454, 188] width 195 height 41
click at [440, 148] on div "Writer Name" at bounding box center [440, 157] width 146 height 19
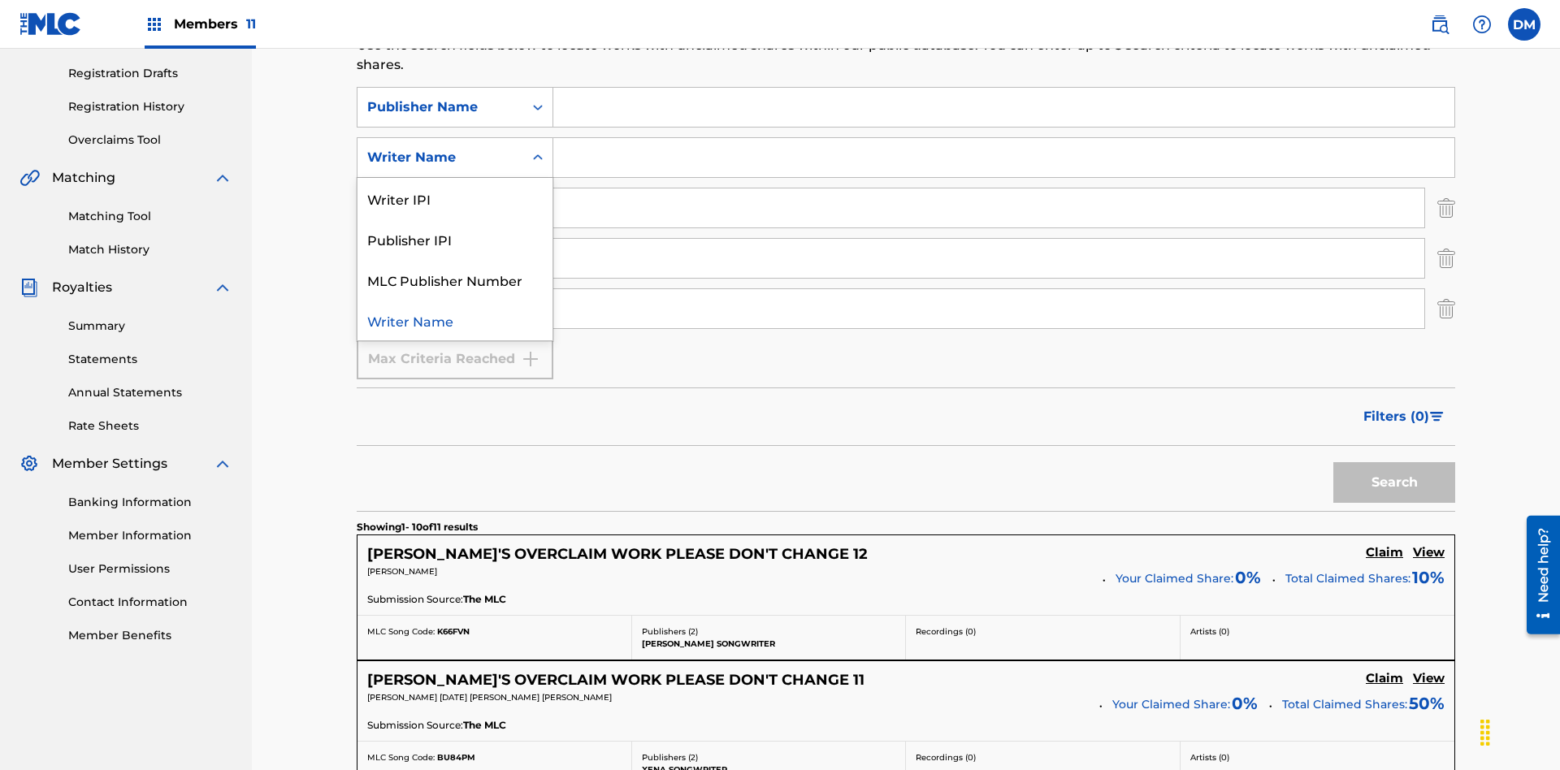
click at [455, 219] on div "Publisher IPI" at bounding box center [454, 239] width 195 height 41
click at [1003, 117] on input "Search Form" at bounding box center [1003, 107] width 901 height 39
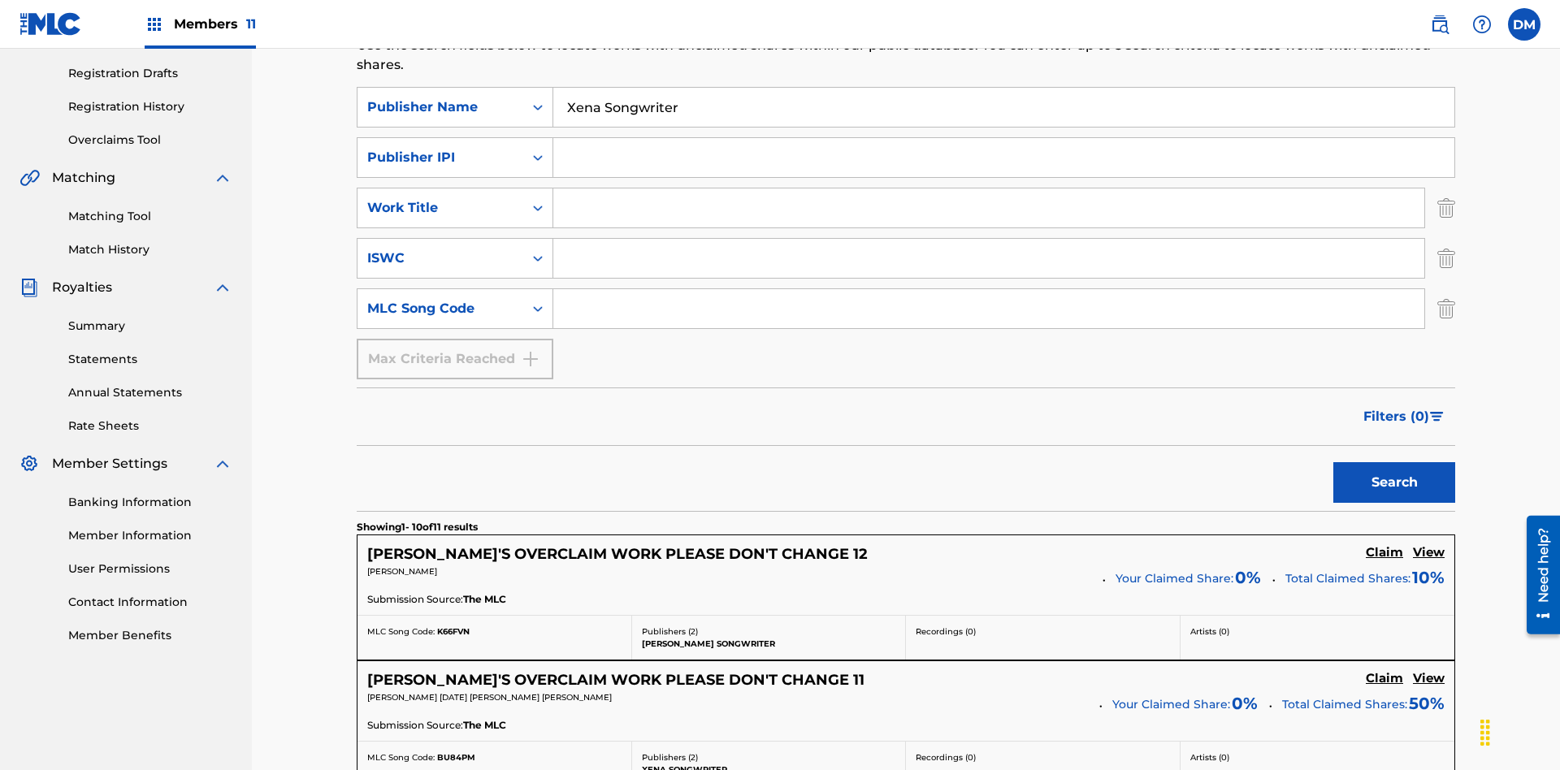
type input "Xena Songwriter"
click at [1003, 138] on input "Search Form" at bounding box center [1003, 157] width 901 height 39
type input "99184874065"
click at [989, 188] on input "Search Form" at bounding box center [988, 207] width 871 height 39
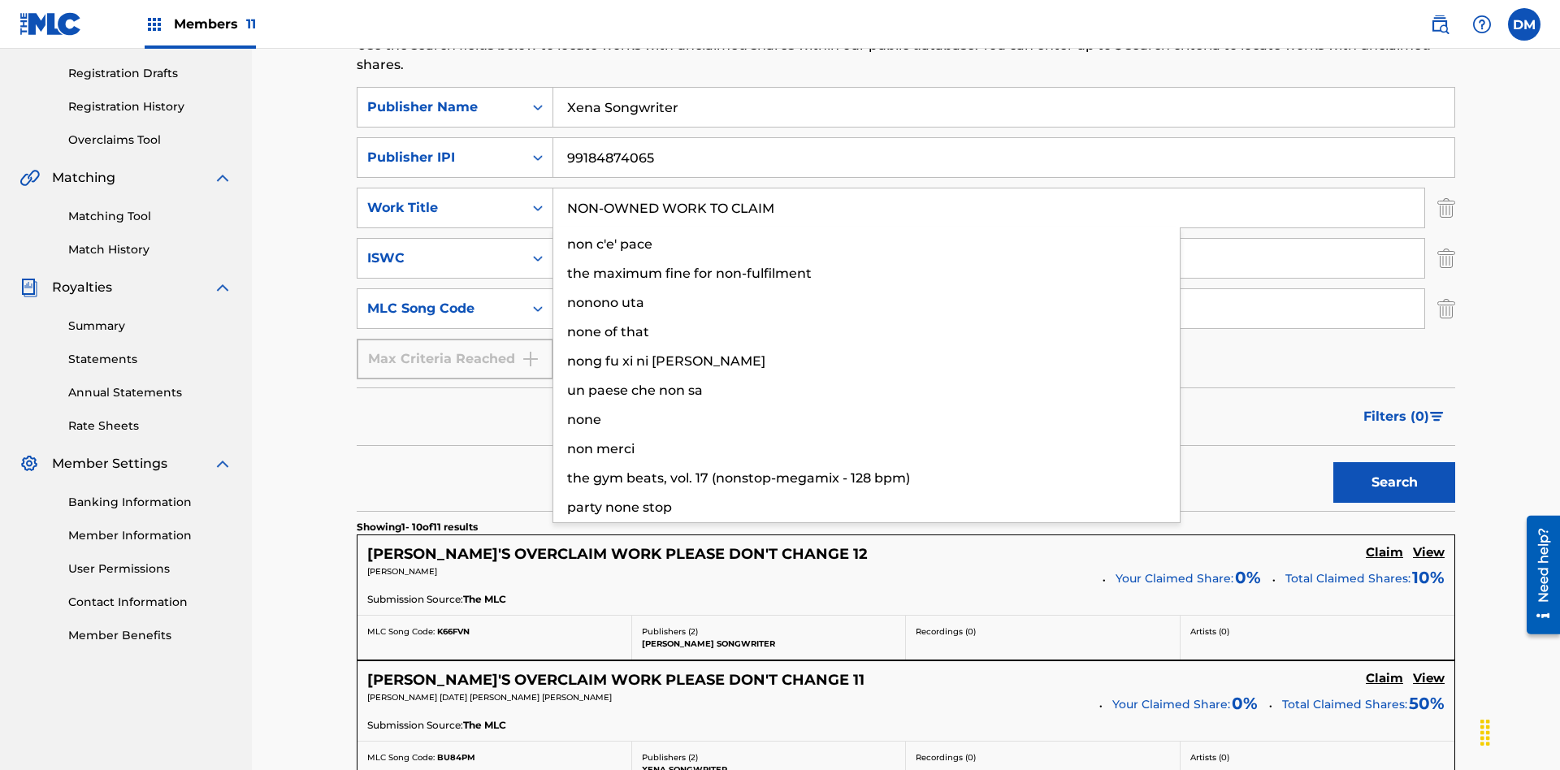
click at [989, 239] on input "Search Form" at bounding box center [988, 258] width 871 height 39
click at [989, 289] on input "Search Form" at bounding box center [988, 308] width 871 height 39
type input "RB0ZQR"
click at [1394, 462] on button "Search" at bounding box center [1394, 482] width 122 height 41
click at [1446, 188] on img "Search Form" at bounding box center [1446, 208] width 18 height 41
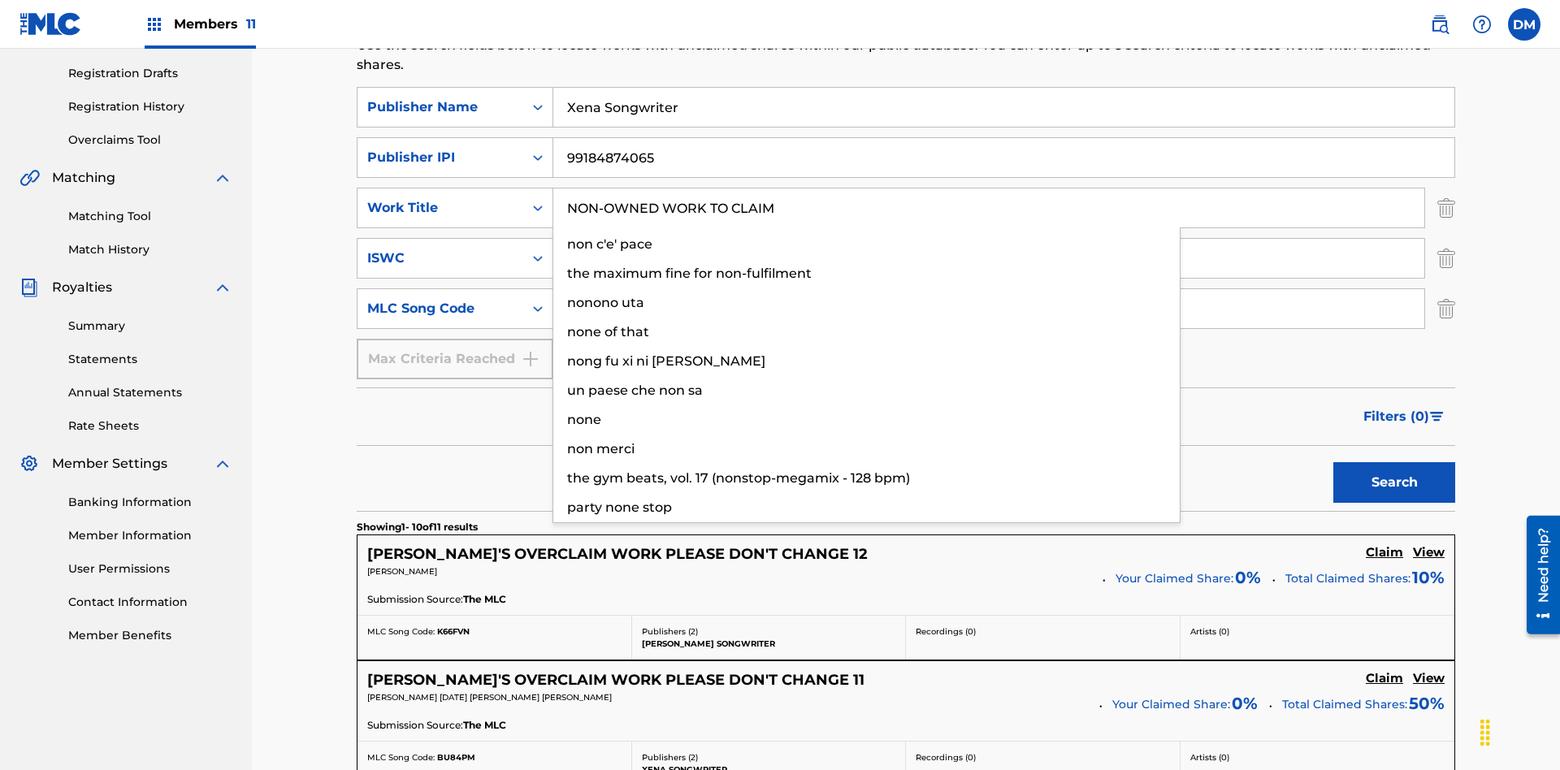
click at [1446, 238] on img "Search Form" at bounding box center [1446, 258] width 18 height 41
click at [989, 289] on input "RB0ZQR" at bounding box center [988, 308] width 871 height 39
click at [1003, 117] on input "Xena Songwriter" at bounding box center [1003, 107] width 901 height 39
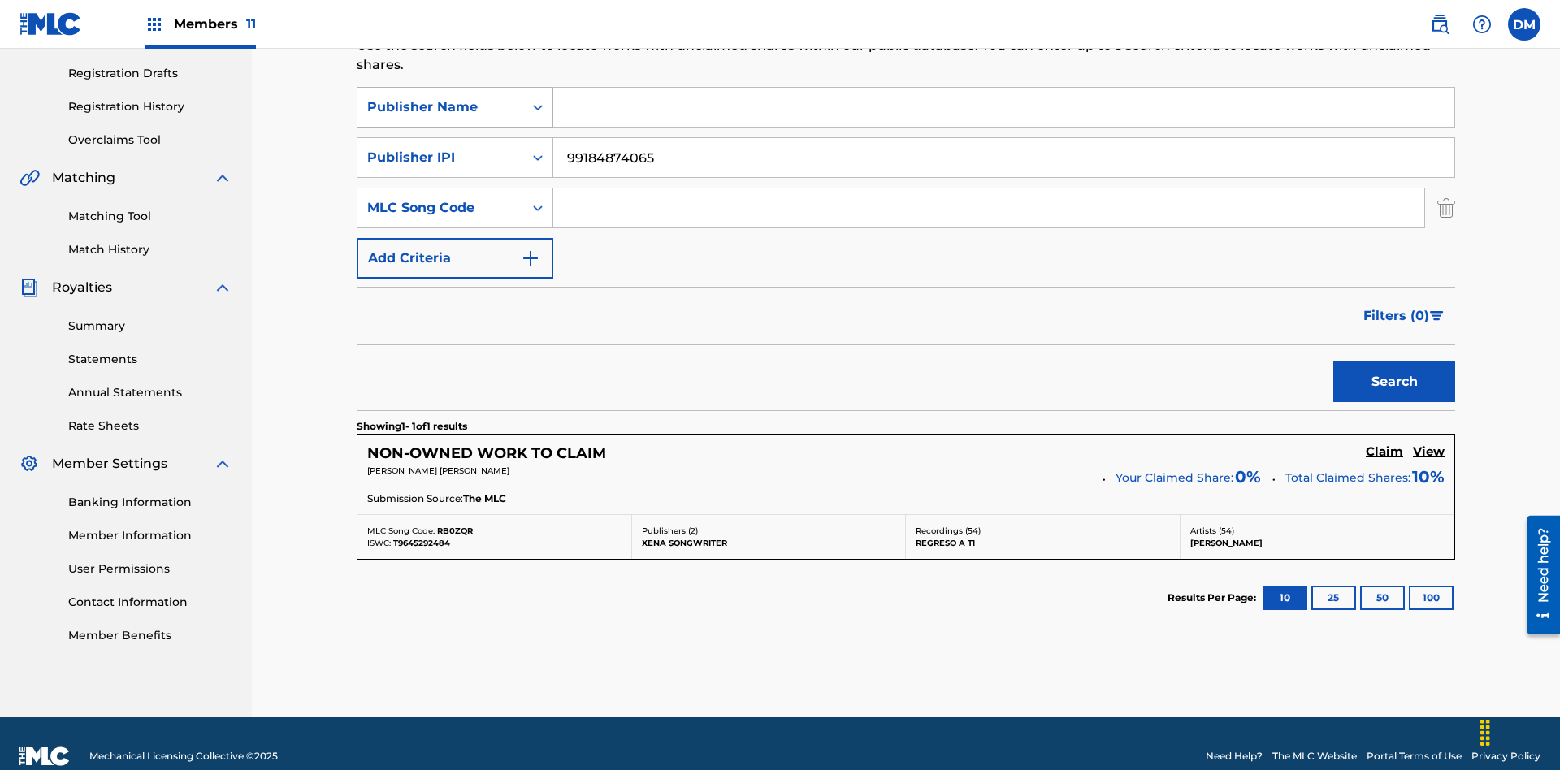
click at [1003, 138] on input "99184874065" at bounding box center [1003, 157] width 901 height 39
click at [440, 107] on div "Publisher Name" at bounding box center [440, 106] width 146 height 19
